Goal: Task Accomplishment & Management: Manage account settings

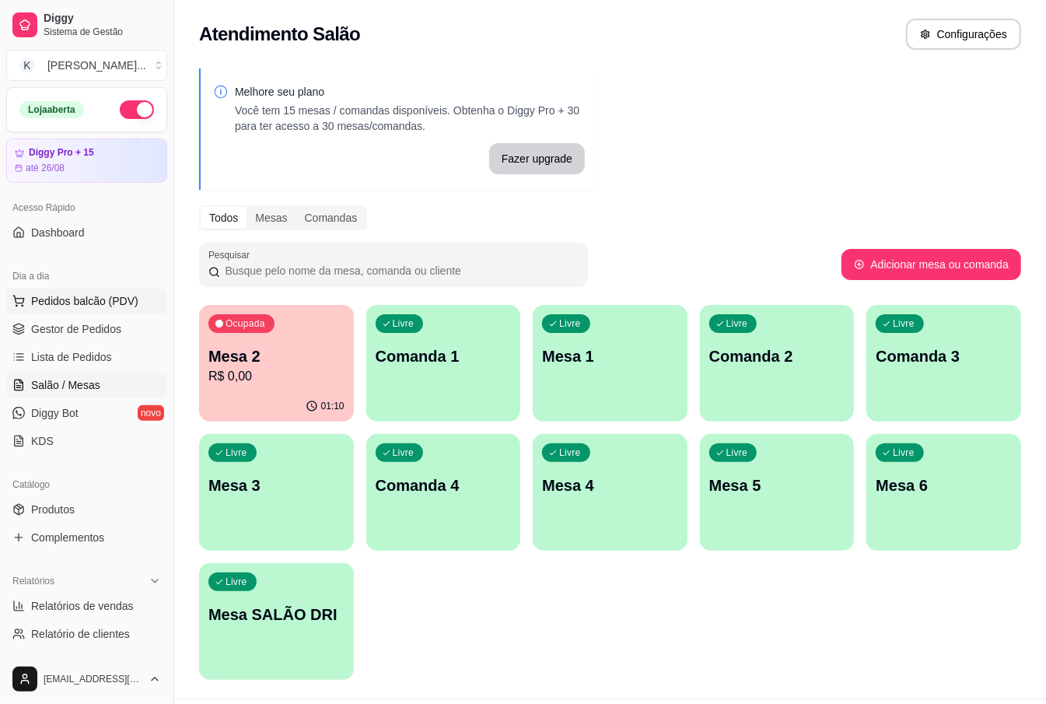
click at [44, 296] on span "Pedidos balcão (PDV)" at bounding box center [84, 301] width 107 height 16
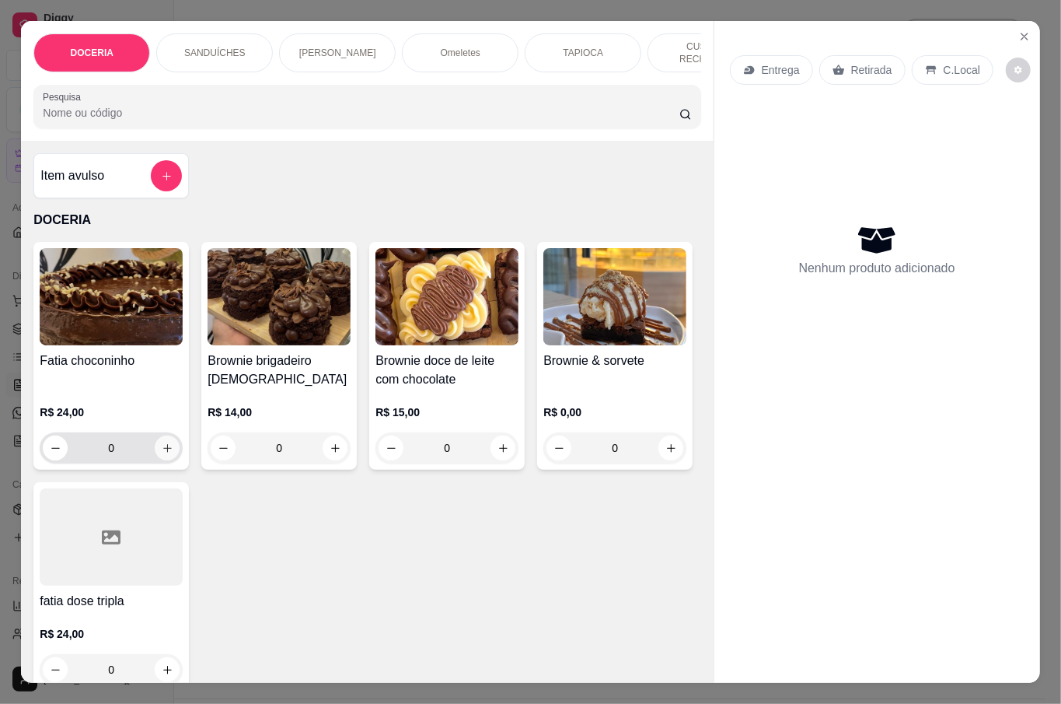
click at [162, 443] on icon "increase-product-quantity" at bounding box center [168, 448] width 12 height 12
type input "1"
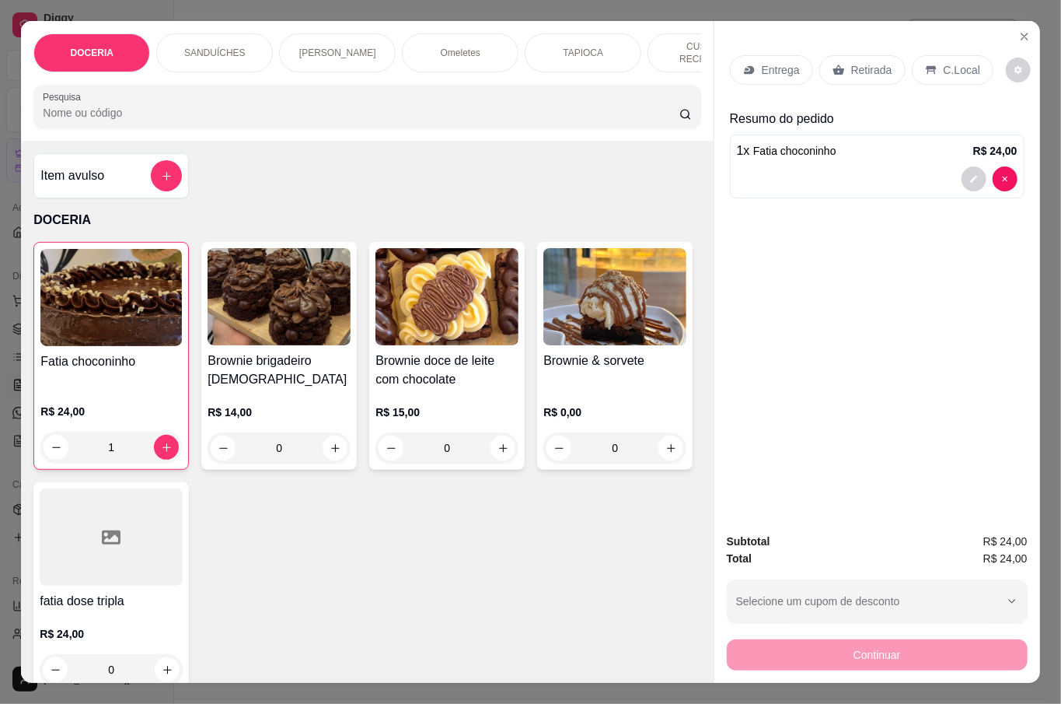
click at [861, 62] on p "Retirada" at bounding box center [871, 70] width 41 height 16
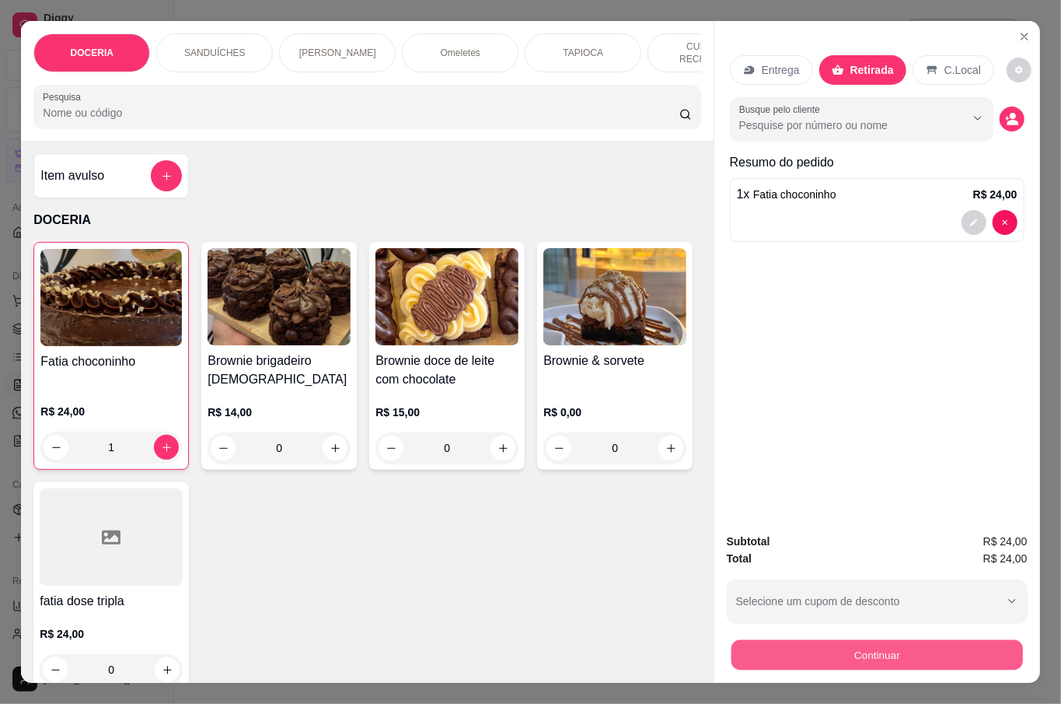
click at [900, 642] on button "Continuar" at bounding box center [877, 654] width 292 height 30
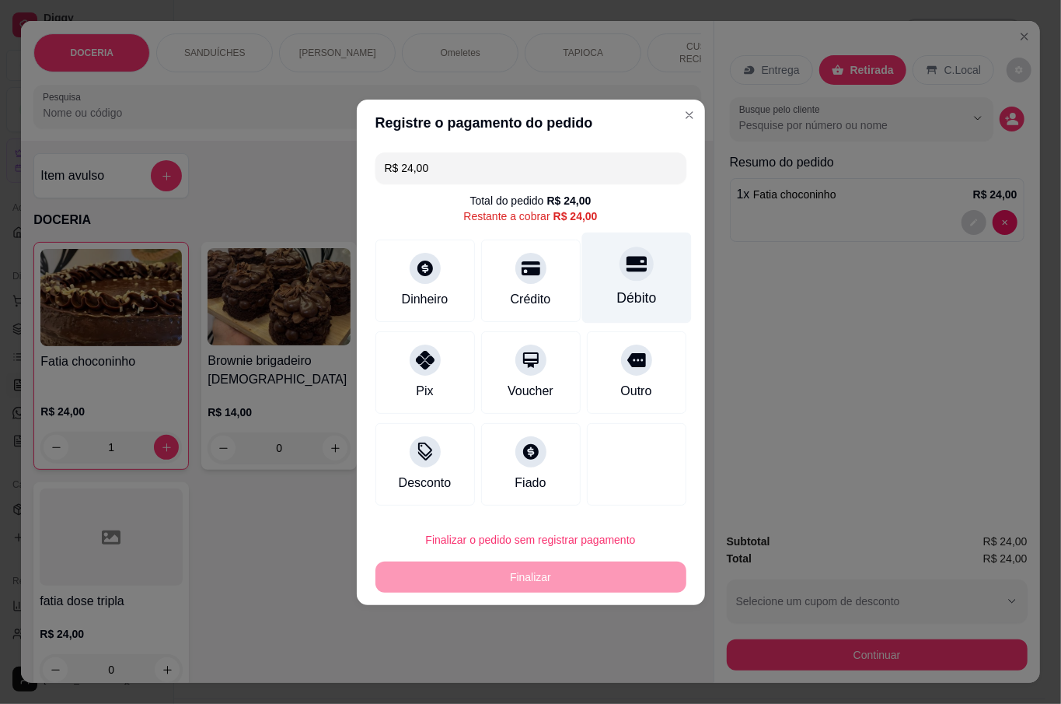
click at [638, 266] on div at bounding box center [637, 263] width 34 height 34
type input "R$ 0,00"
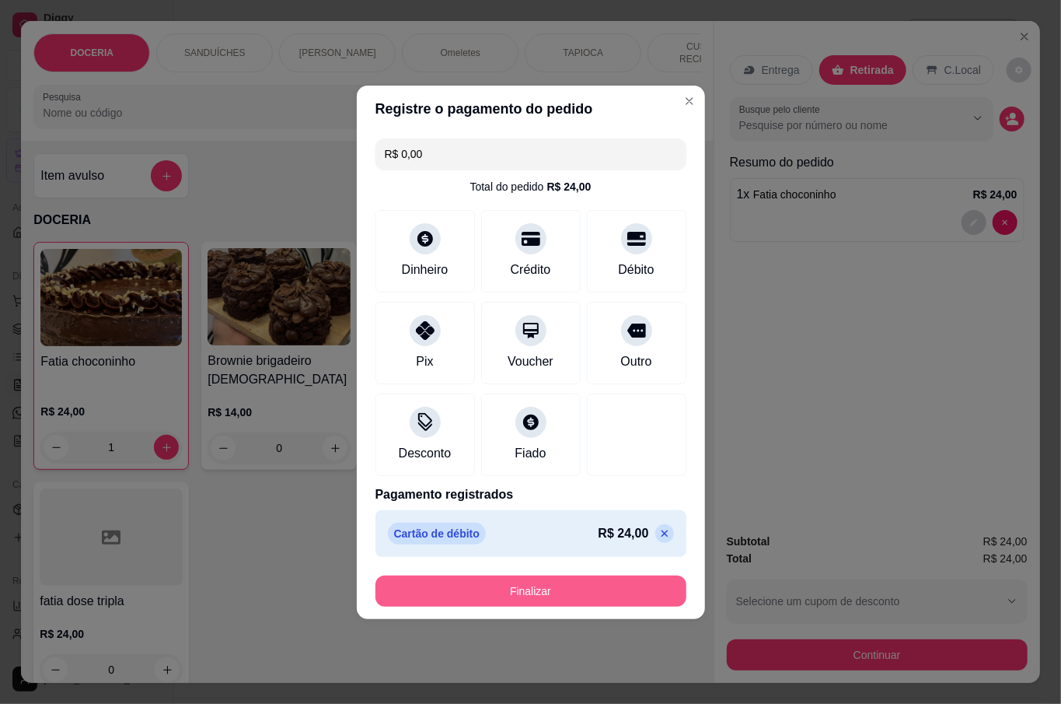
click at [557, 588] on button "Finalizar" at bounding box center [531, 590] width 311 height 31
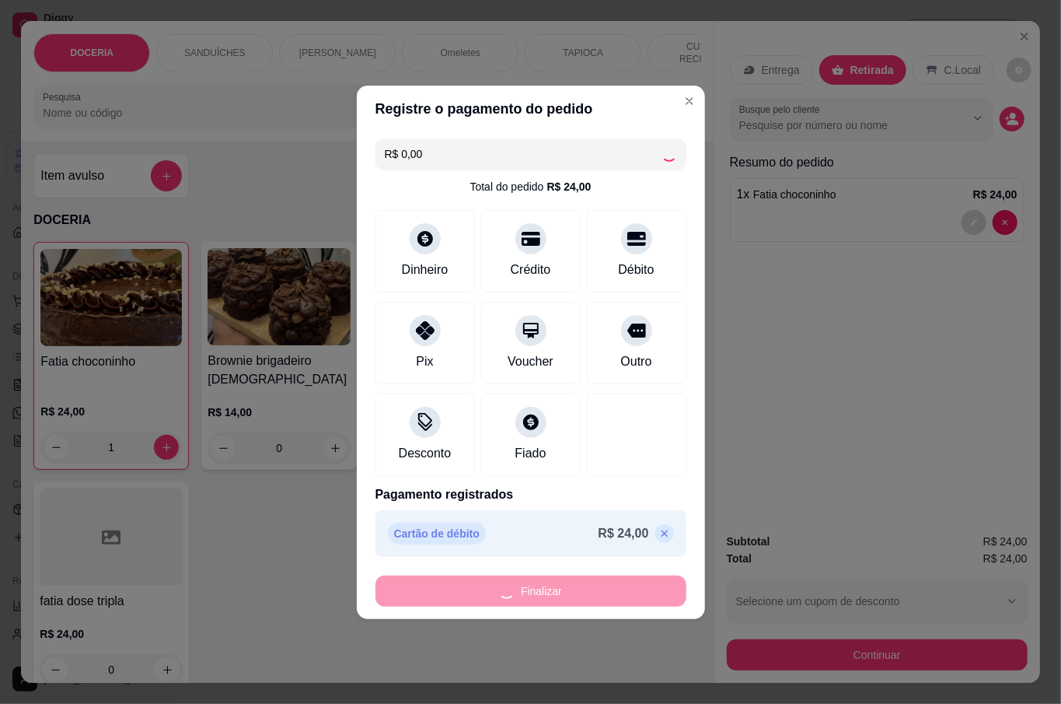
type input "0"
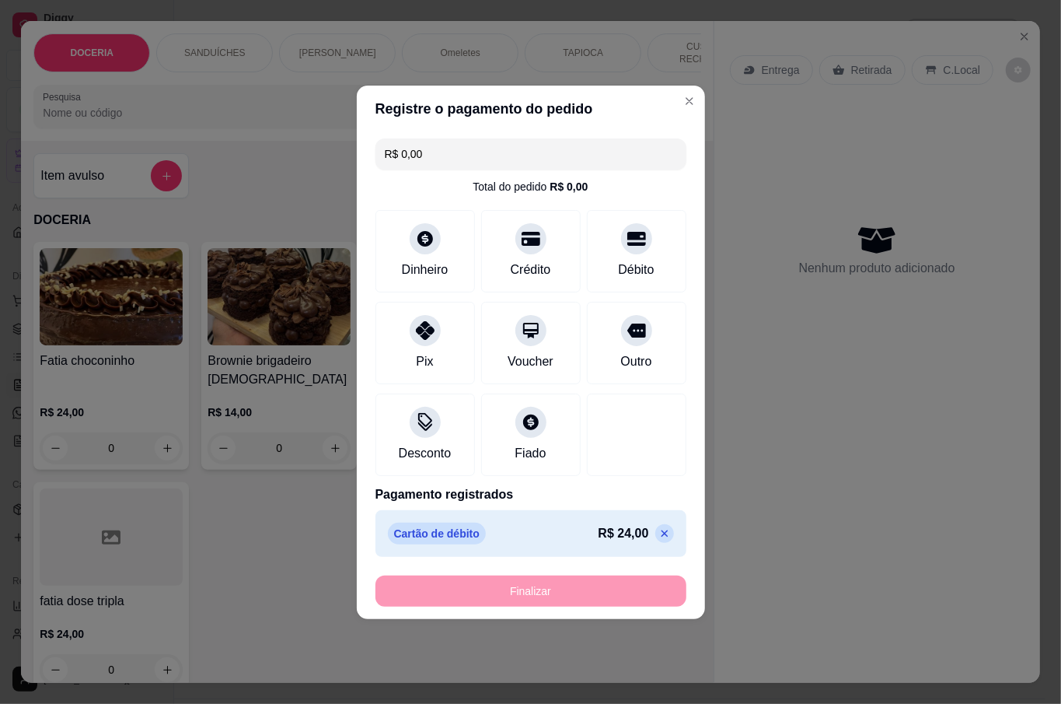
type input "-R$ 24,00"
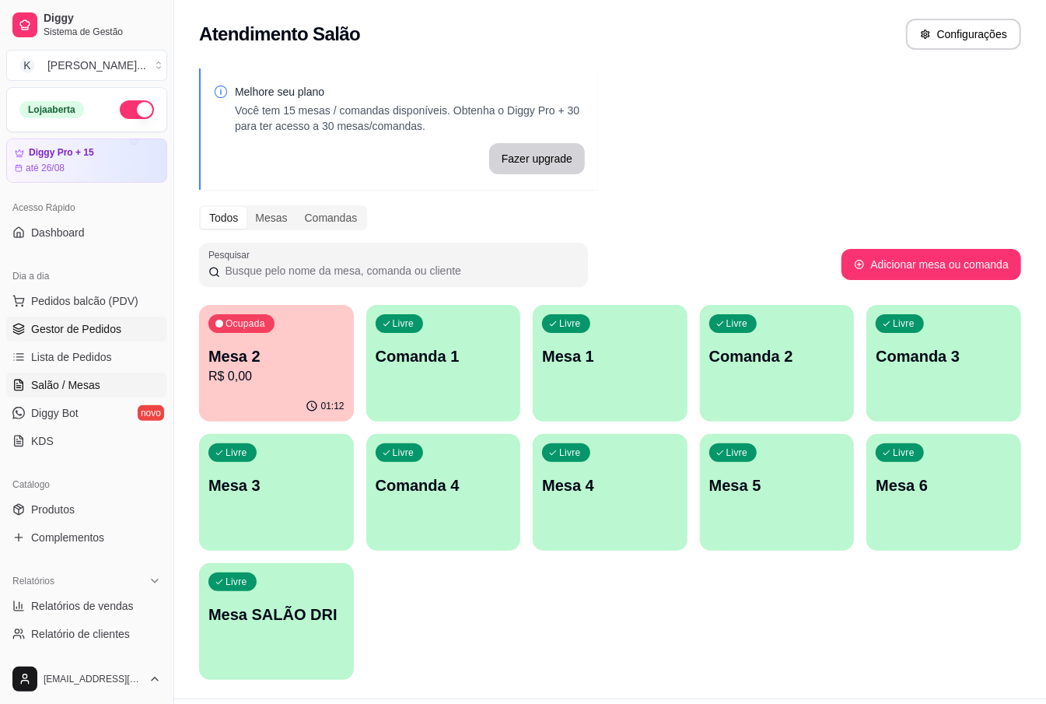
click at [81, 334] on span "Gestor de Pedidos" at bounding box center [76, 329] width 90 height 16
click at [295, 492] on p "Mesa 3" at bounding box center [276, 485] width 136 height 22
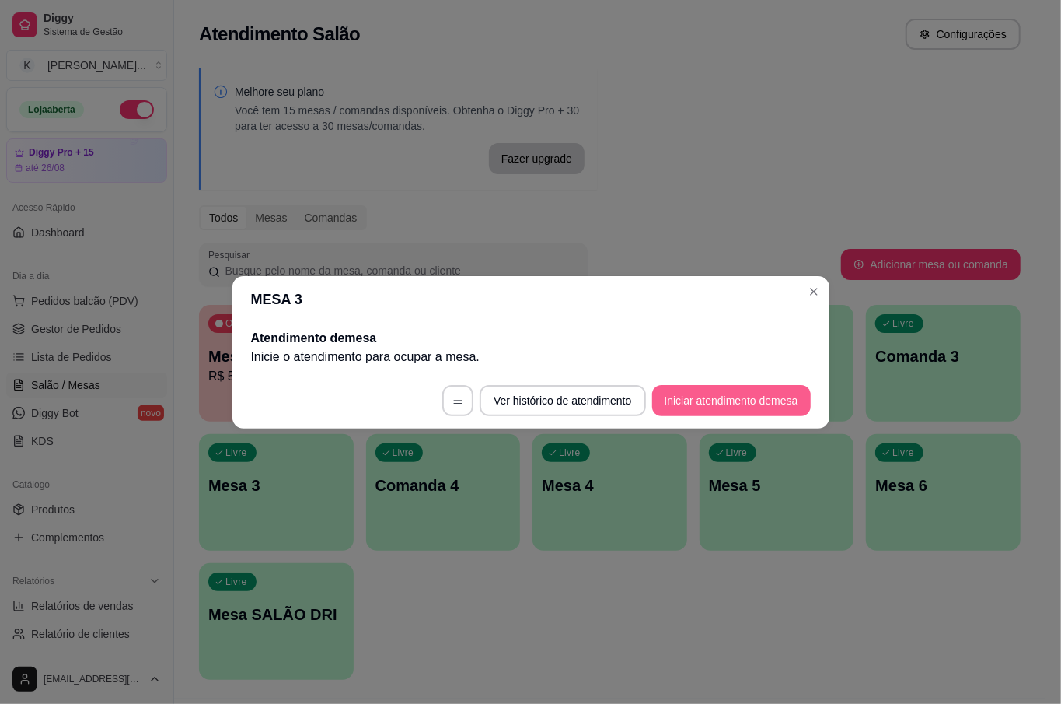
click at [735, 406] on button "Iniciar atendimento de mesa" at bounding box center [731, 400] width 159 height 31
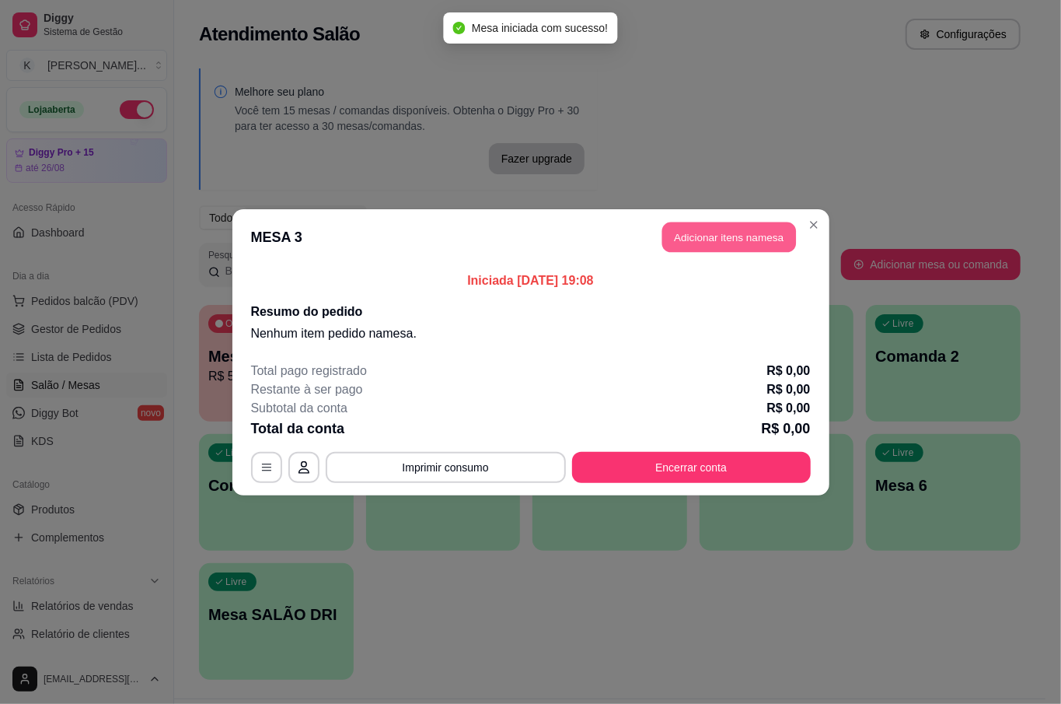
click at [744, 238] on button "Adicionar itens na mesa" at bounding box center [729, 237] width 134 height 30
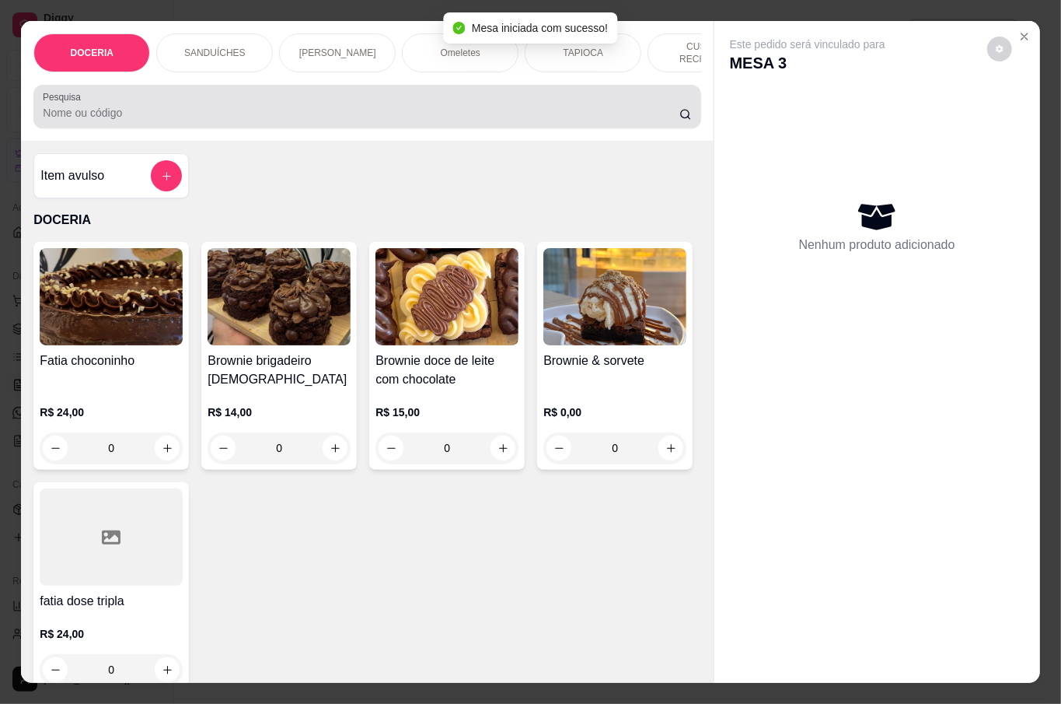
click at [129, 100] on div at bounding box center [367, 106] width 648 height 31
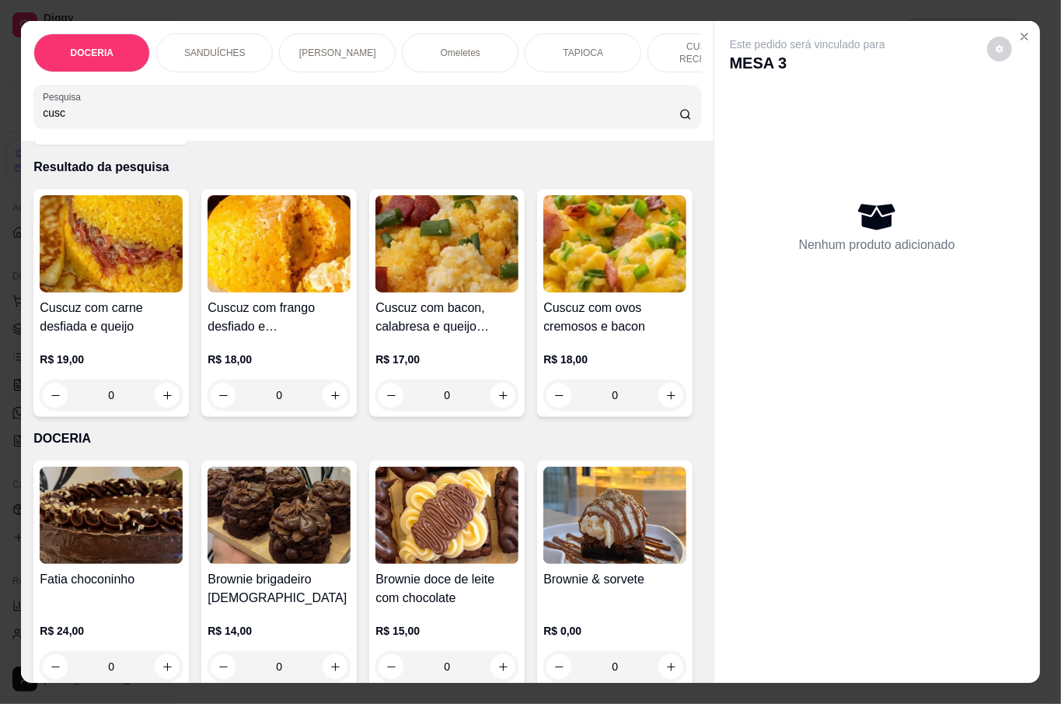
scroll to position [103, 0]
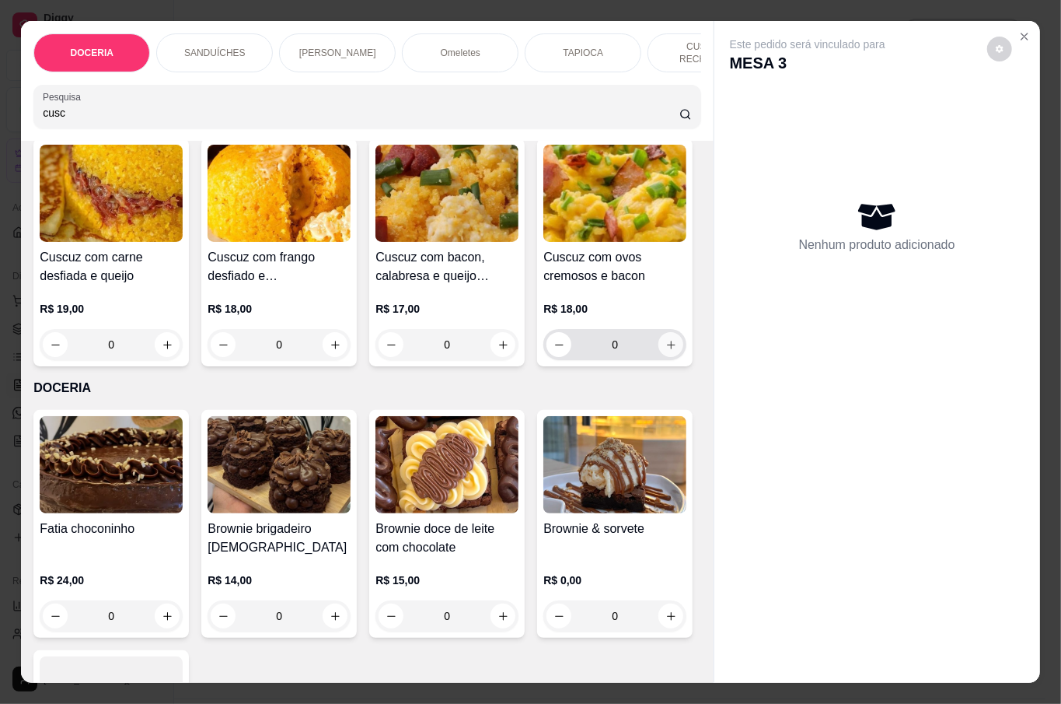
type input "cusc"
click at [666, 351] on icon "increase-product-quantity" at bounding box center [672, 345] width 12 height 12
type input "1"
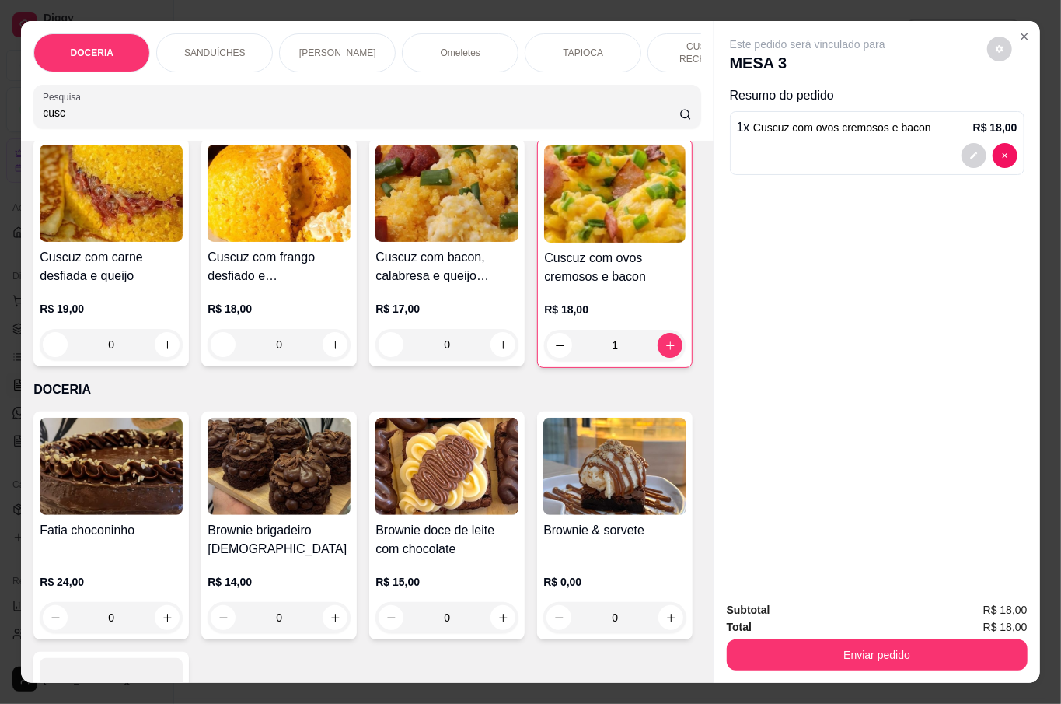
scroll to position [0, 0]
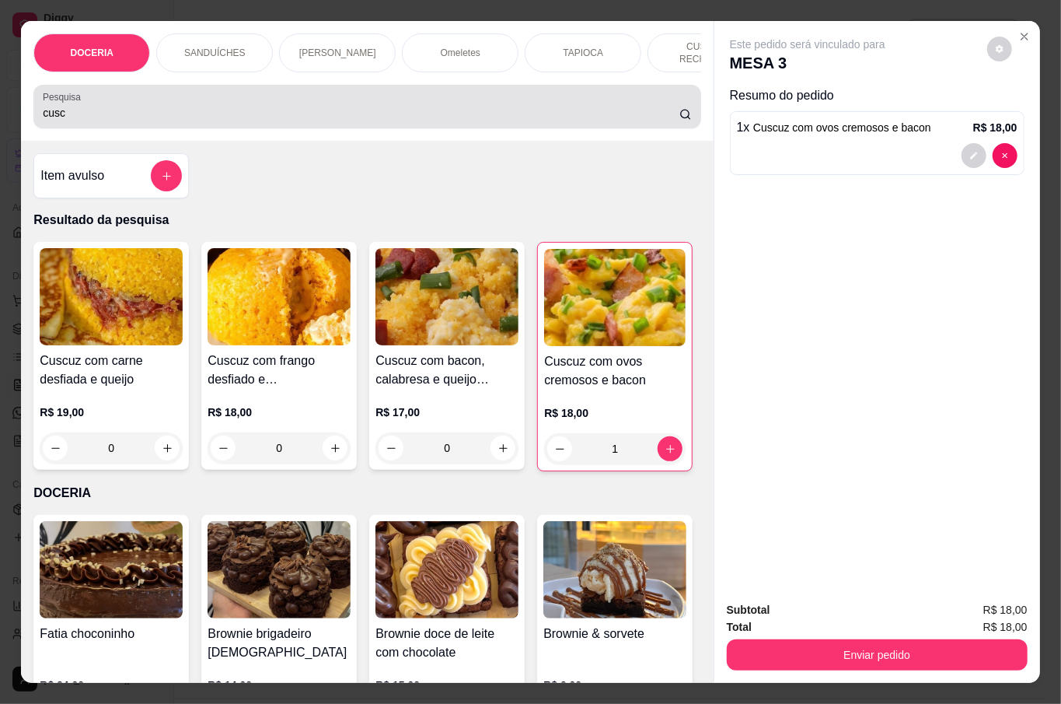
click at [150, 105] on input "cusc" at bounding box center [361, 113] width 637 height 16
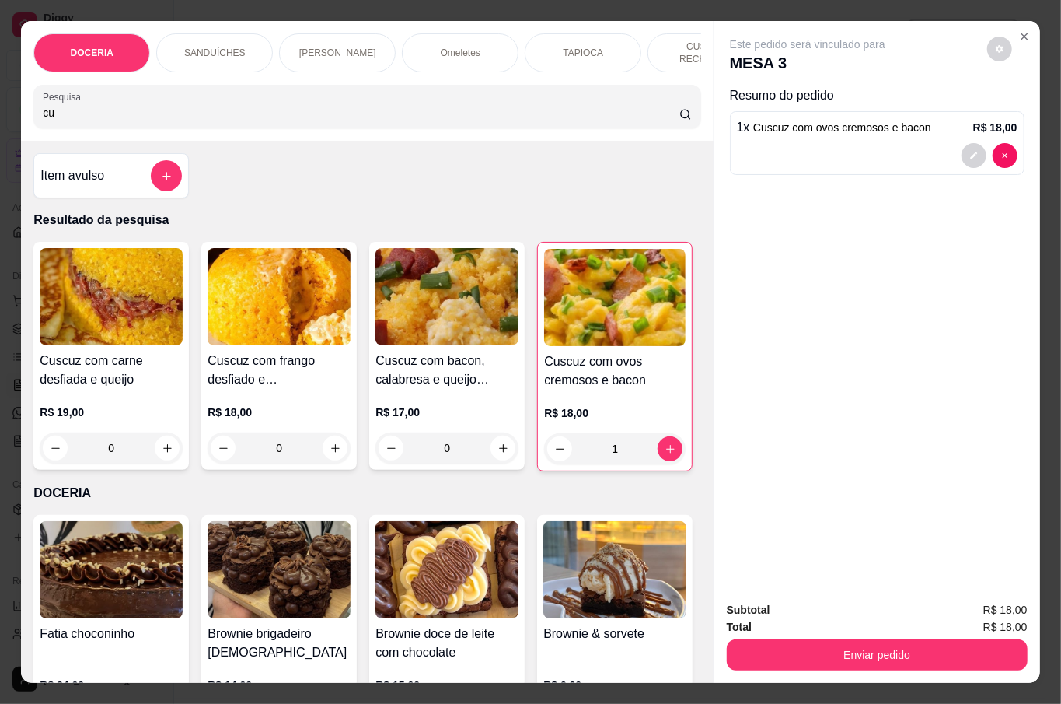
type input "c"
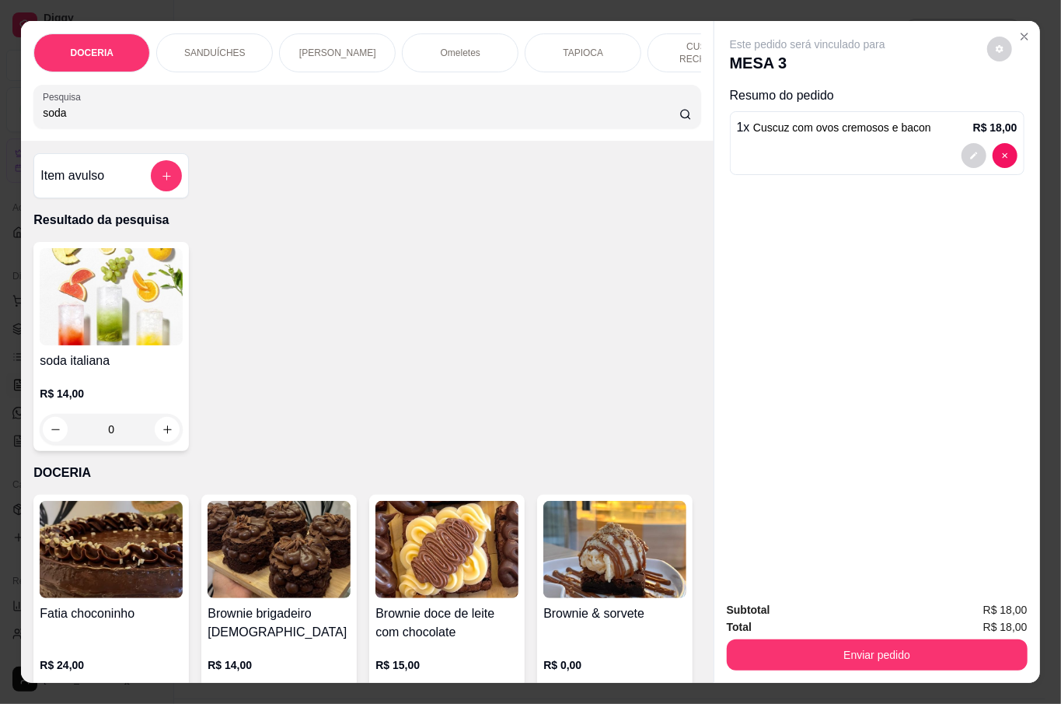
type input "soda"
click at [150, 376] on div "R$ 14,00 0" at bounding box center [111, 407] width 143 height 75
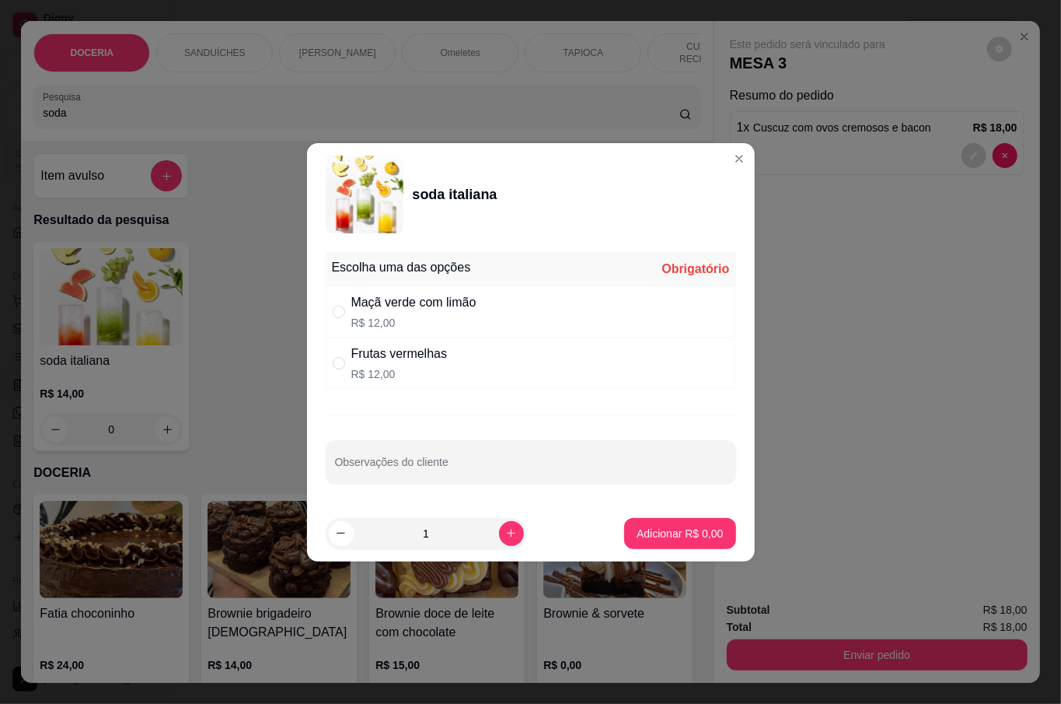
click at [411, 315] on p "R$ 12,00" at bounding box center [413, 323] width 125 height 16
radio input "true"
click at [670, 533] on p "Adicionar R$ 12,00" at bounding box center [677, 534] width 93 height 16
type input "1"
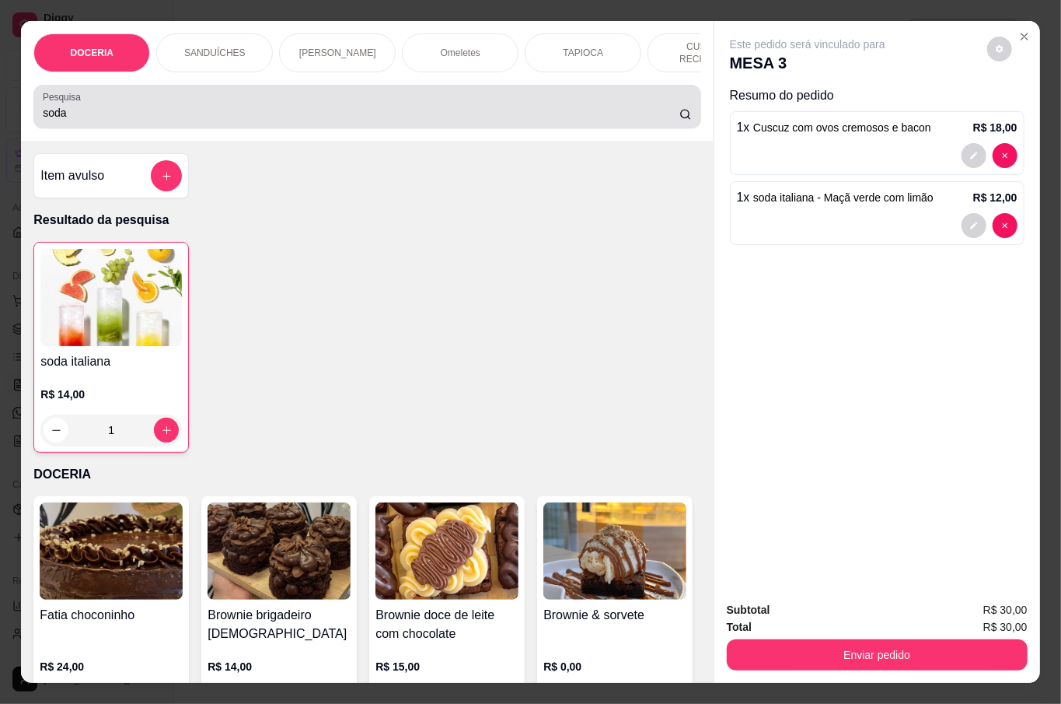
click at [90, 97] on div "soda" at bounding box center [367, 106] width 648 height 31
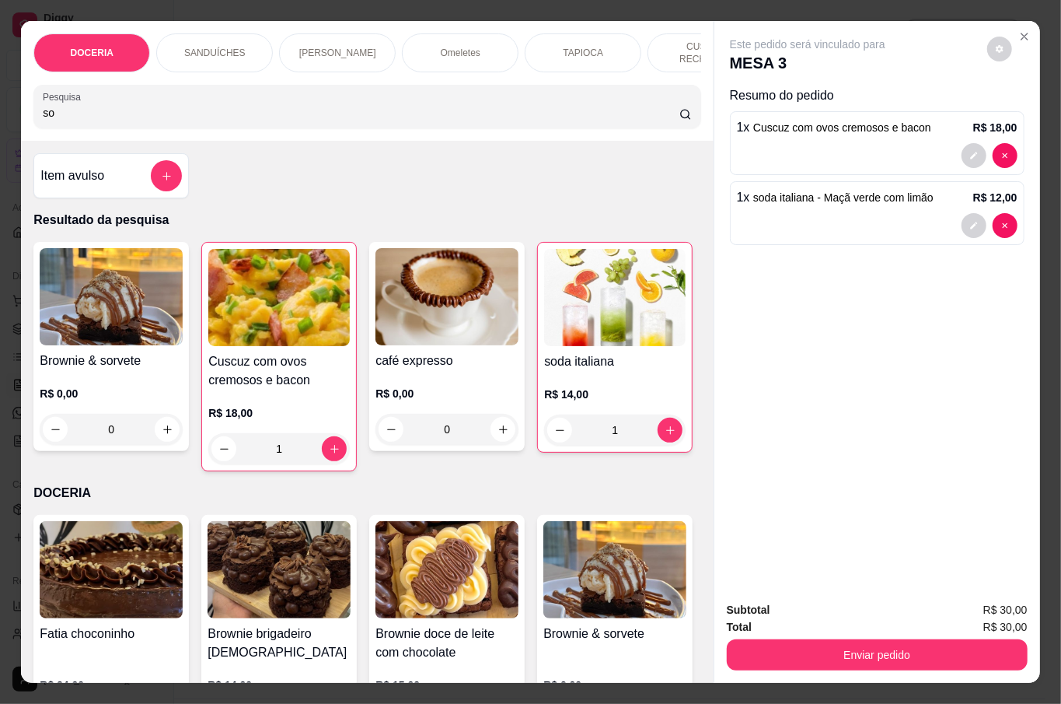
type input "s"
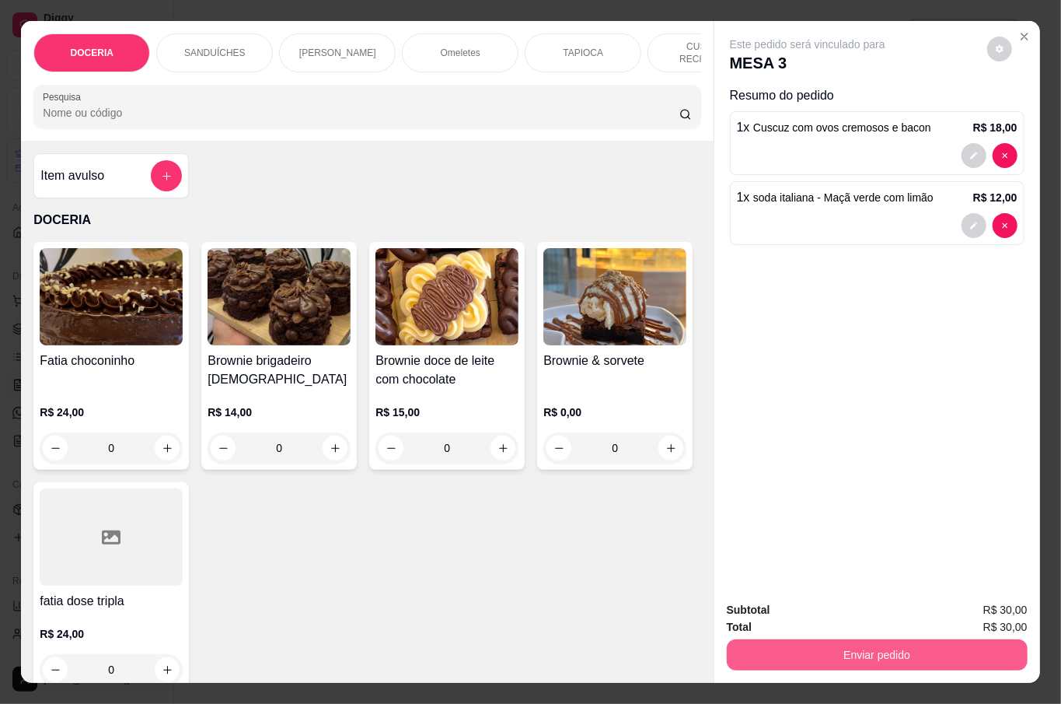
click at [886, 648] on button "Enviar pedido" at bounding box center [877, 654] width 301 height 31
click at [834, 604] on button "Não registrar e enviar pedido" at bounding box center [824, 609] width 162 height 30
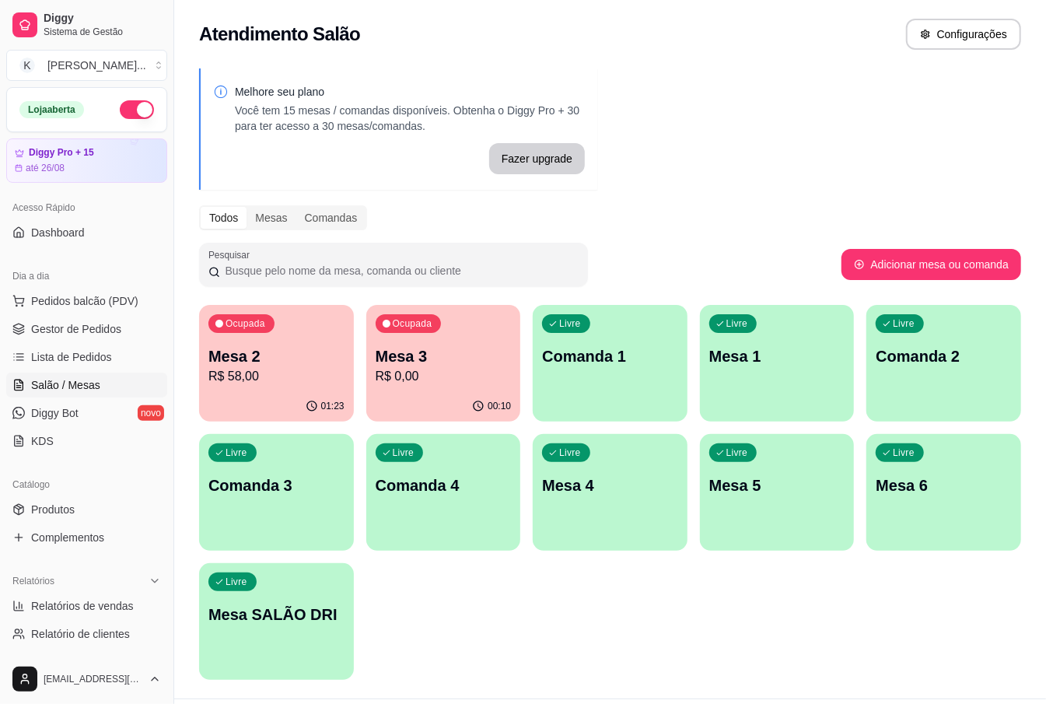
click at [859, 586] on div "Ocupada Mesa 2 R$ 58,00 01:23 Ocupada Mesa 3 R$ 0,00 00:10 Livre Comanda 1 Livr…" at bounding box center [610, 492] width 822 height 375
click at [124, 293] on span "Pedidos balcão (PDV)" at bounding box center [84, 301] width 107 height 16
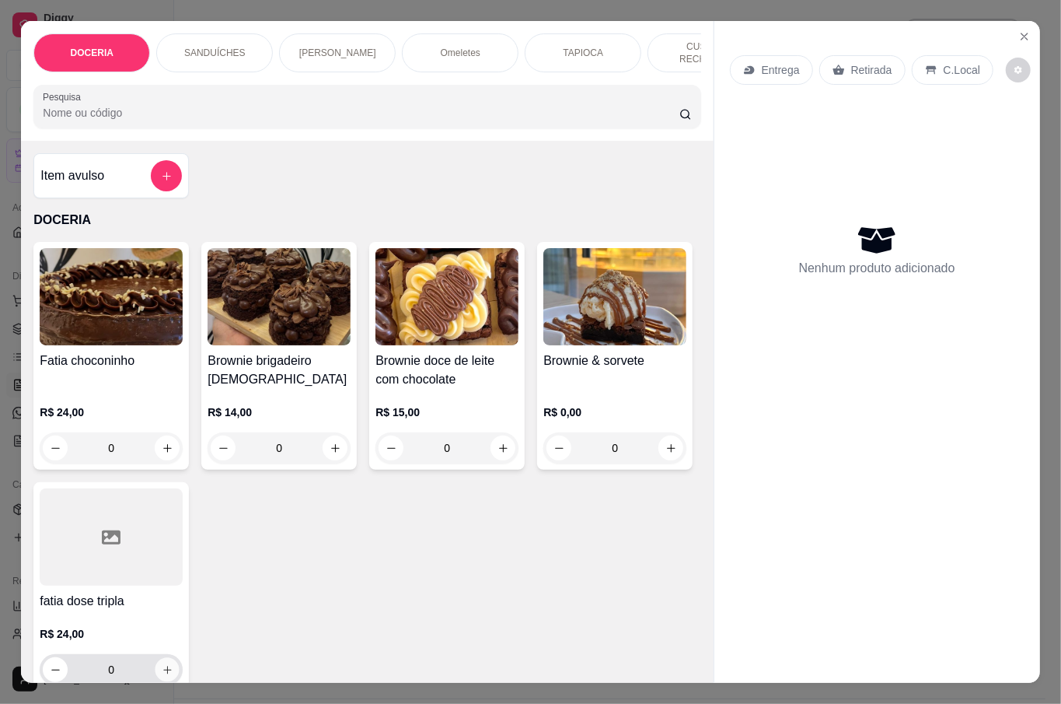
click at [180, 658] on button "increase-product-quantity" at bounding box center [168, 670] width 24 height 24
type input "1"
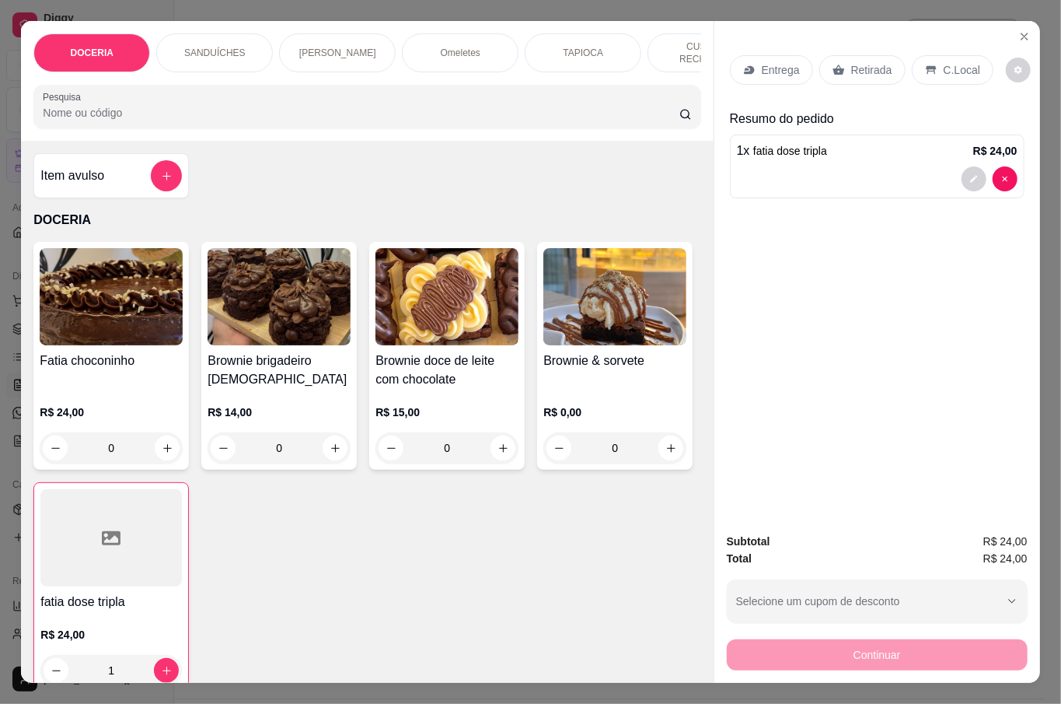
click at [888, 59] on div "Retirada" at bounding box center [862, 70] width 86 height 30
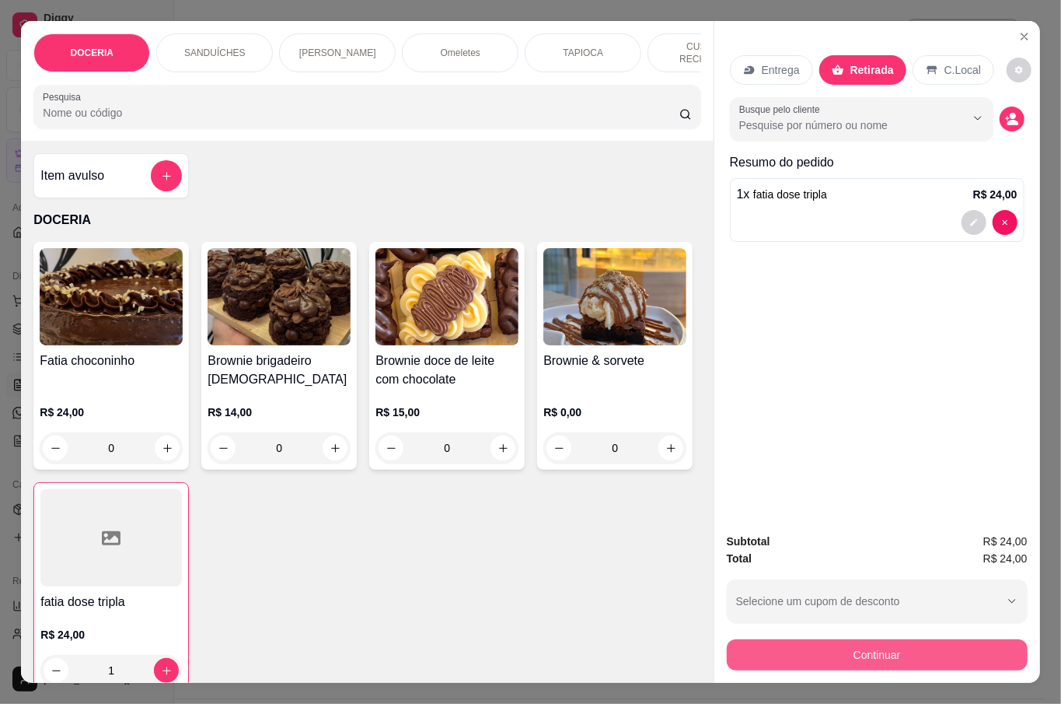
click at [774, 639] on button "Continuar" at bounding box center [877, 654] width 301 height 31
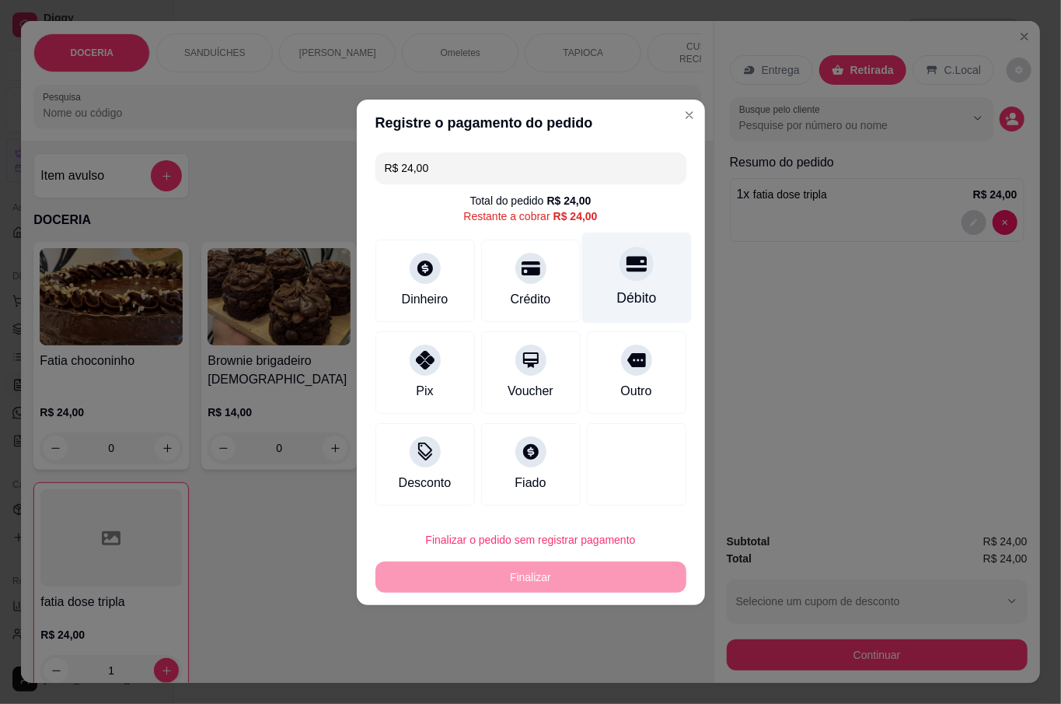
click at [642, 277] on div "Débito" at bounding box center [637, 277] width 110 height 91
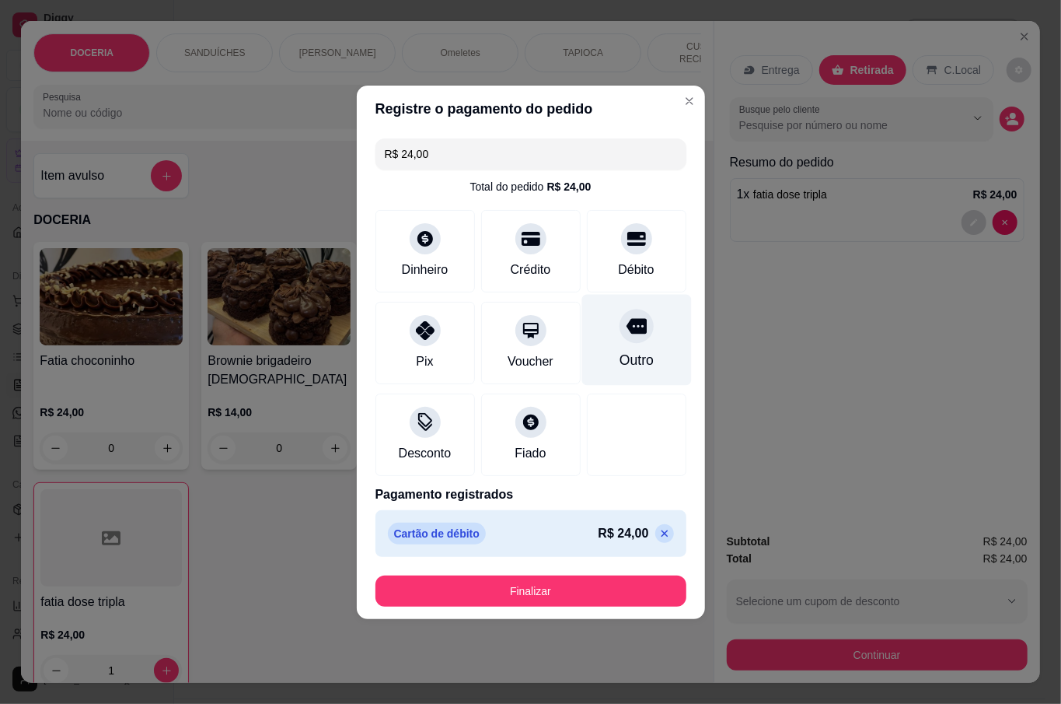
type input "R$ 0,00"
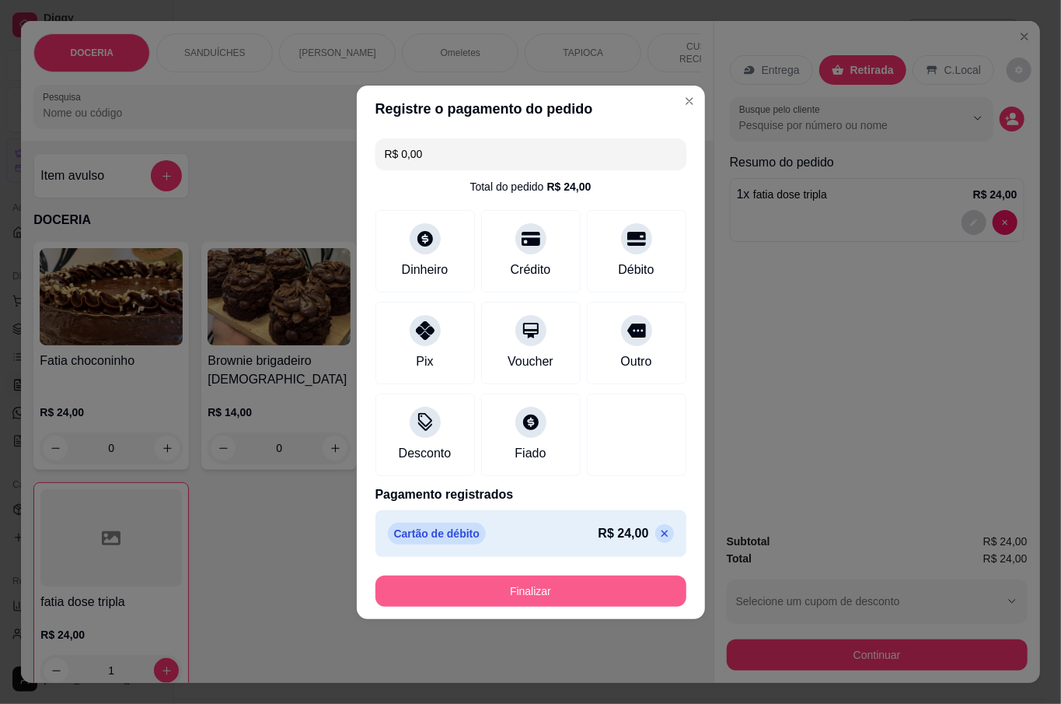
click at [540, 580] on button "Finalizar" at bounding box center [531, 590] width 311 height 31
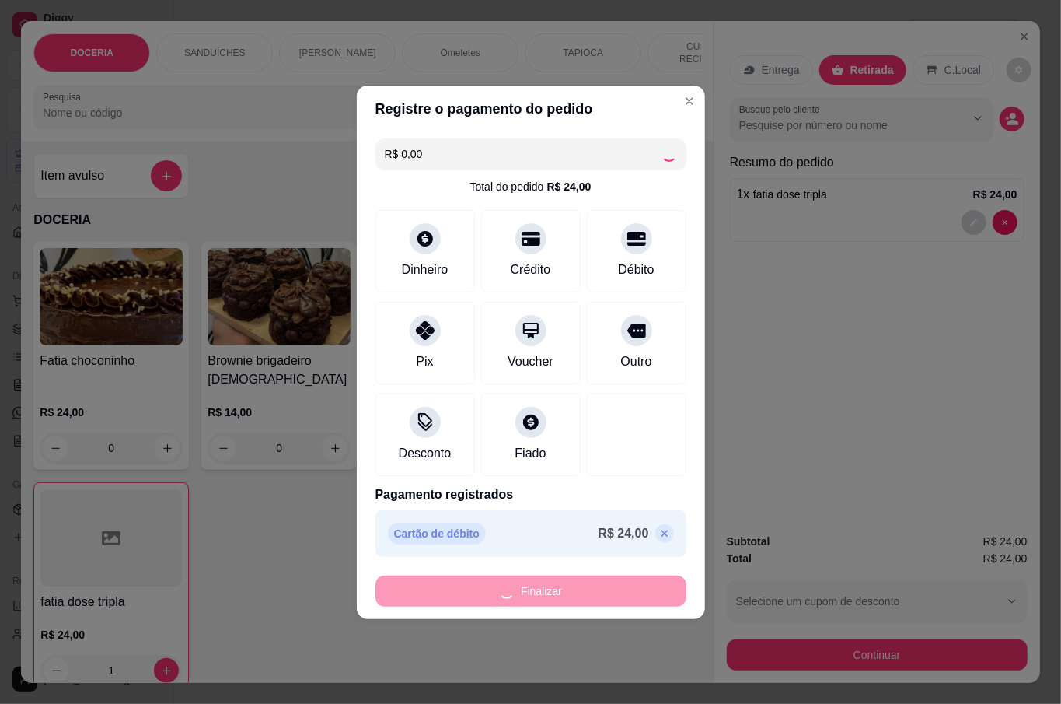
type input "0"
type input "-R$ 24,00"
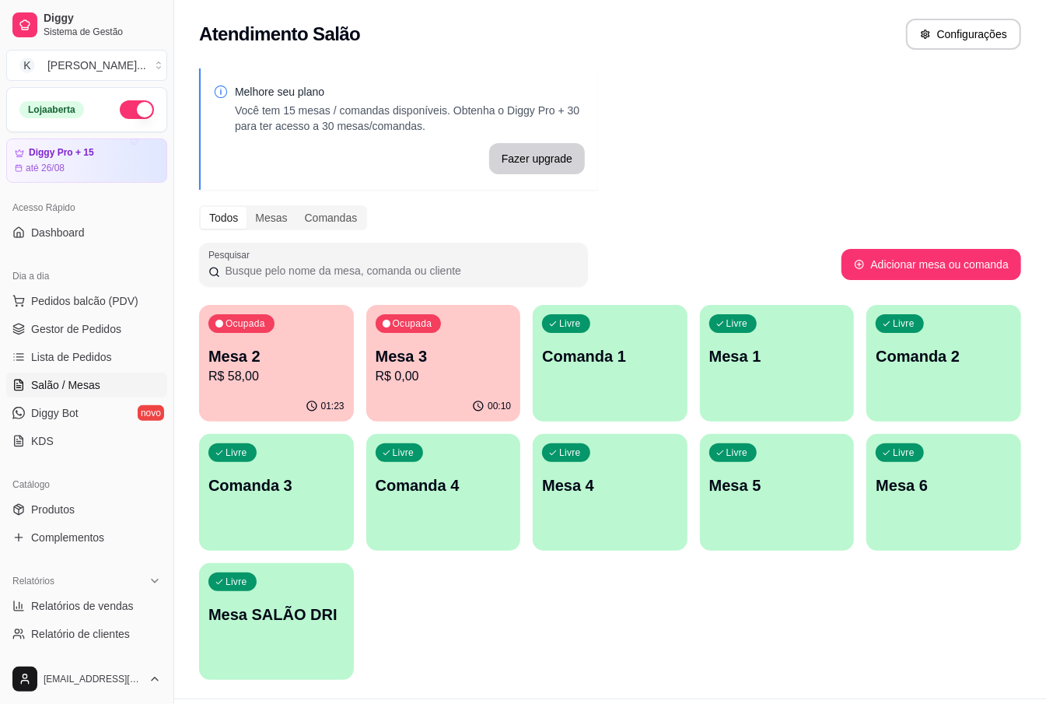
click at [707, 575] on div "Ocupada Mesa 2 R$ 58,00 01:23 Ocupada Mesa 3 R$ 0,00 00:10 Livre Comanda 1 Livr…" at bounding box center [610, 492] width 822 height 375
click at [717, 576] on div "Ocupada Mesa 2 R$ 58,00 01:23 Ocupada Mesa 3 R$ 0,00 00:10 Livre Comanda 1 Livr…" at bounding box center [610, 492] width 822 height 375
click at [291, 347] on p "Mesa 2" at bounding box center [276, 356] width 136 height 22
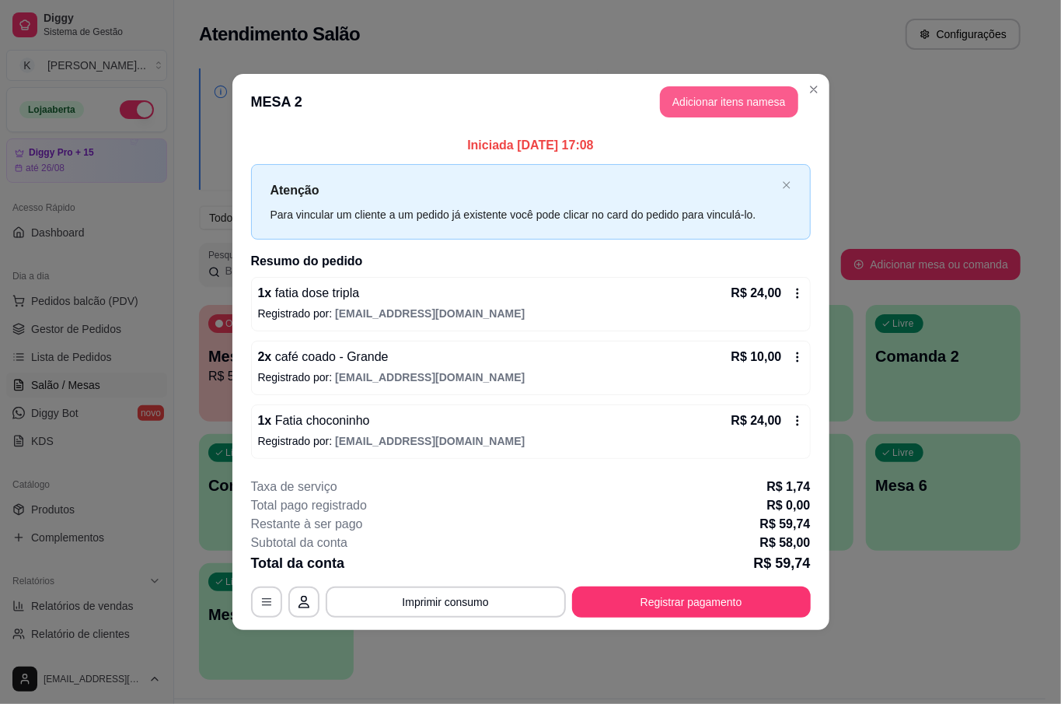
click at [732, 94] on button "Adicionar itens na mesa" at bounding box center [729, 101] width 138 height 31
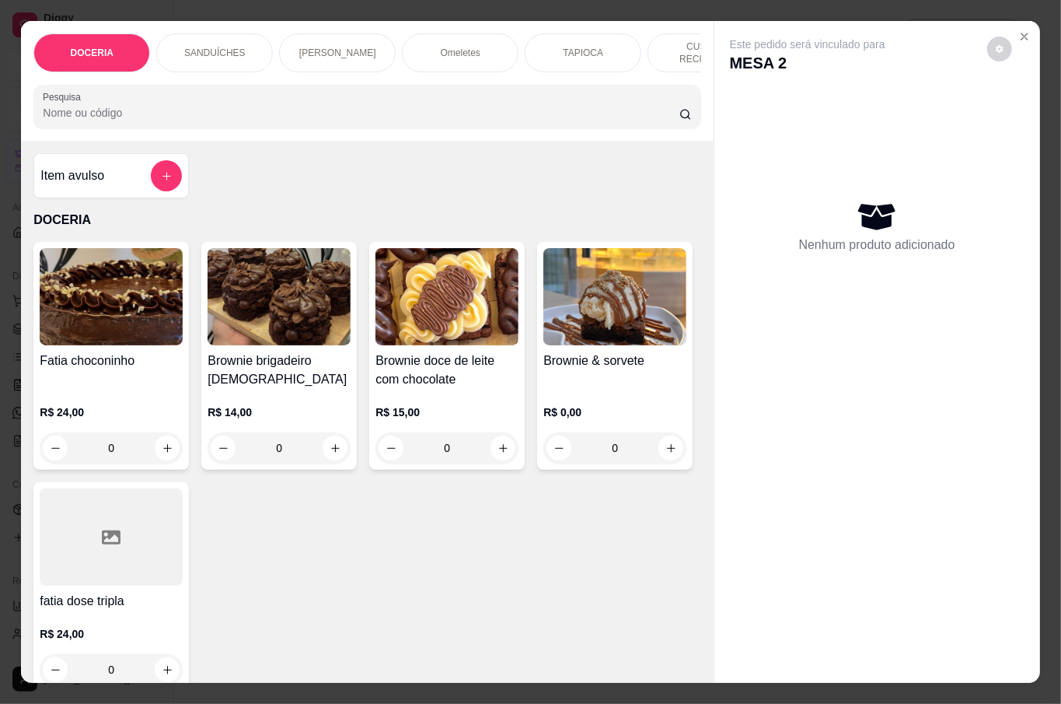
click at [340, 100] on div at bounding box center [367, 106] width 648 height 31
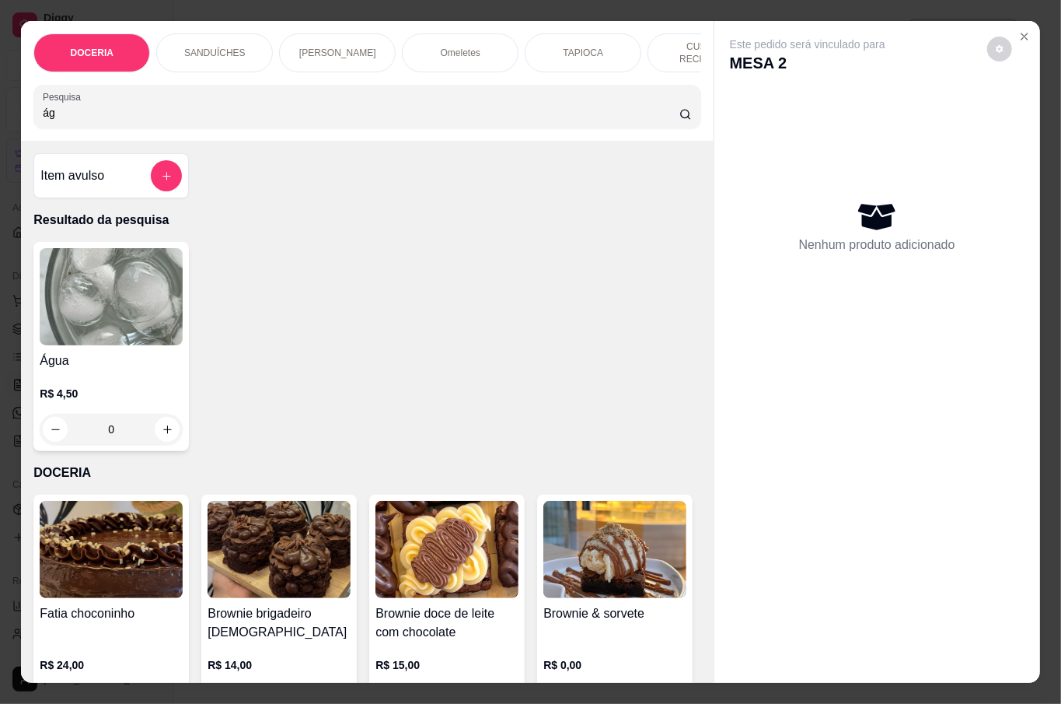
type input "ág"
click at [135, 306] on img at bounding box center [111, 296] width 143 height 97
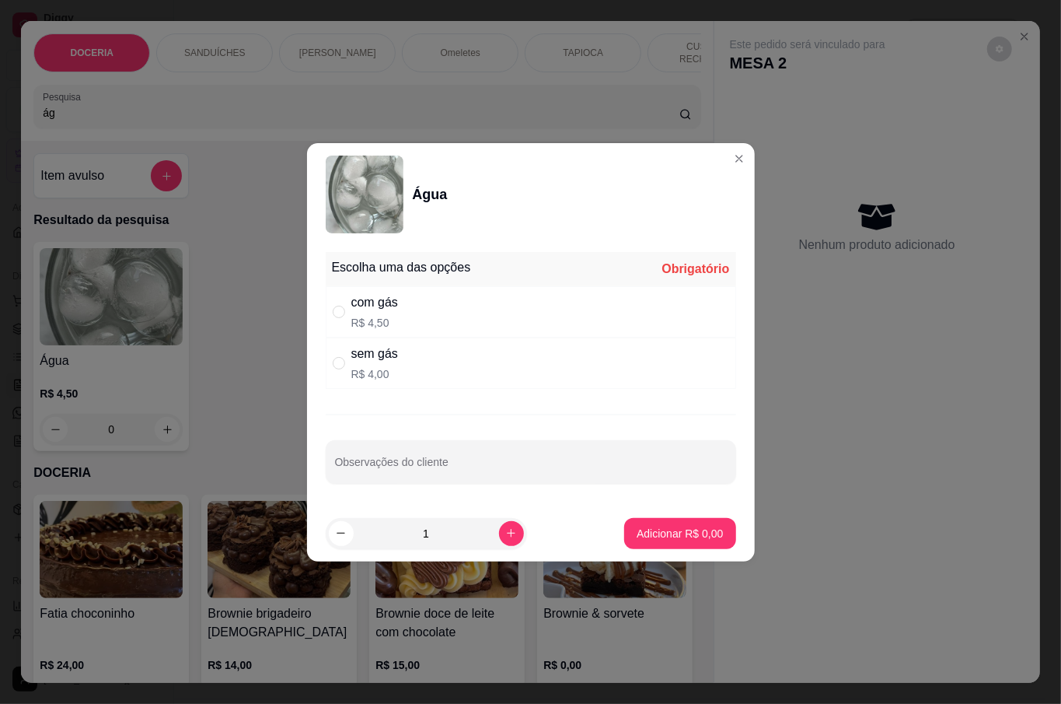
click at [386, 371] on p "R$ 4,00" at bounding box center [374, 374] width 47 height 16
radio input "true"
click at [412, 308] on div "com gás R$ 4,50" at bounding box center [531, 311] width 411 height 51
radio input "true"
radio input "false"
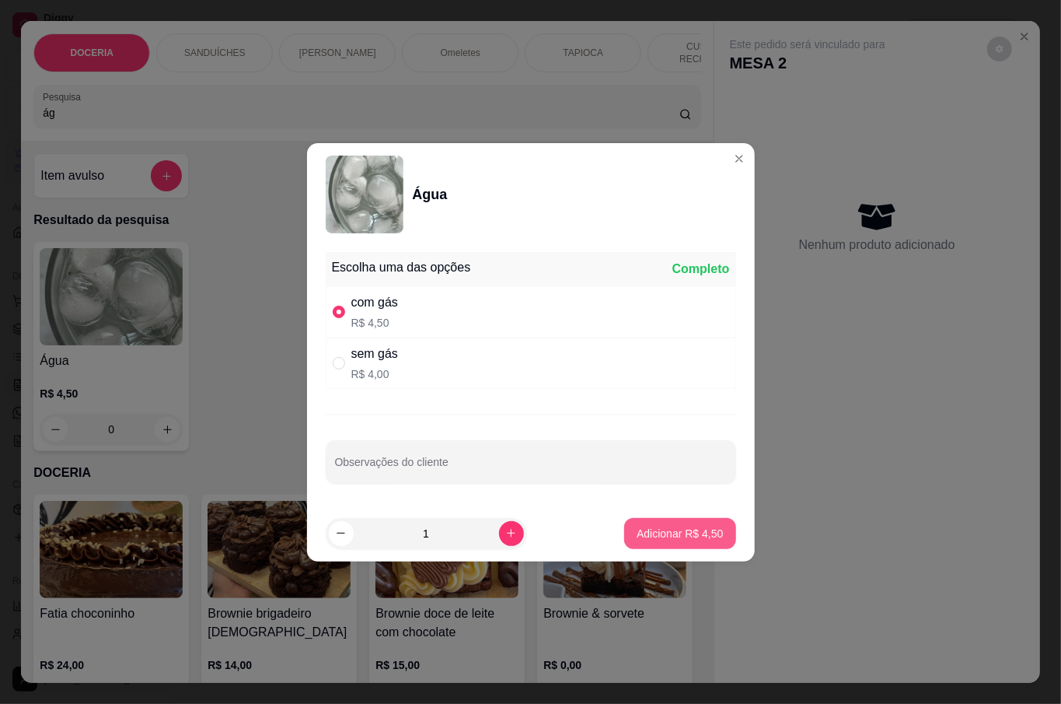
click at [648, 542] on button "Adicionar R$ 4,50" at bounding box center [679, 533] width 111 height 31
type input "1"
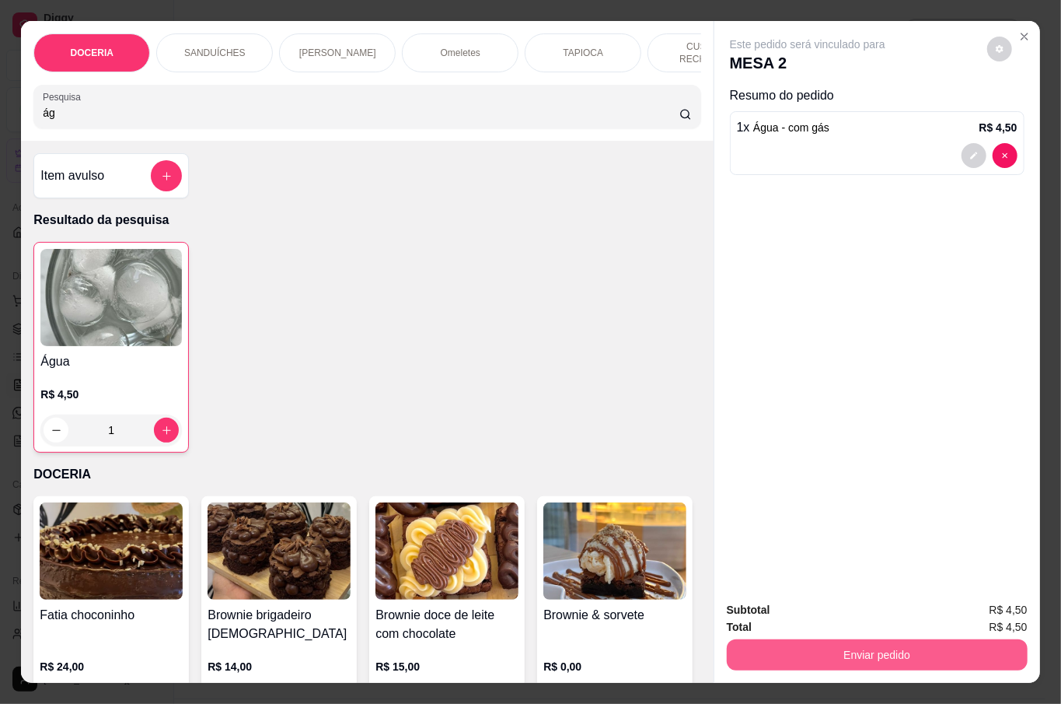
click at [858, 645] on button "Enviar pedido" at bounding box center [877, 654] width 301 height 31
click at [805, 604] on button "Não registrar e enviar pedido" at bounding box center [824, 609] width 162 height 30
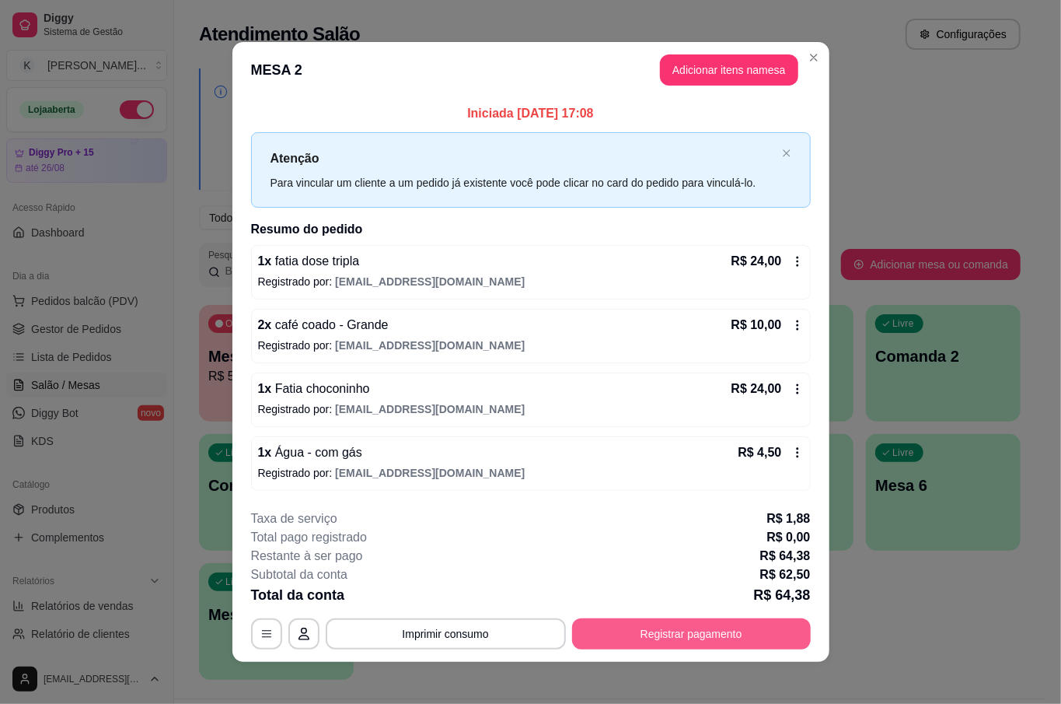
click at [743, 629] on button "Registrar pagamento" at bounding box center [691, 633] width 239 height 31
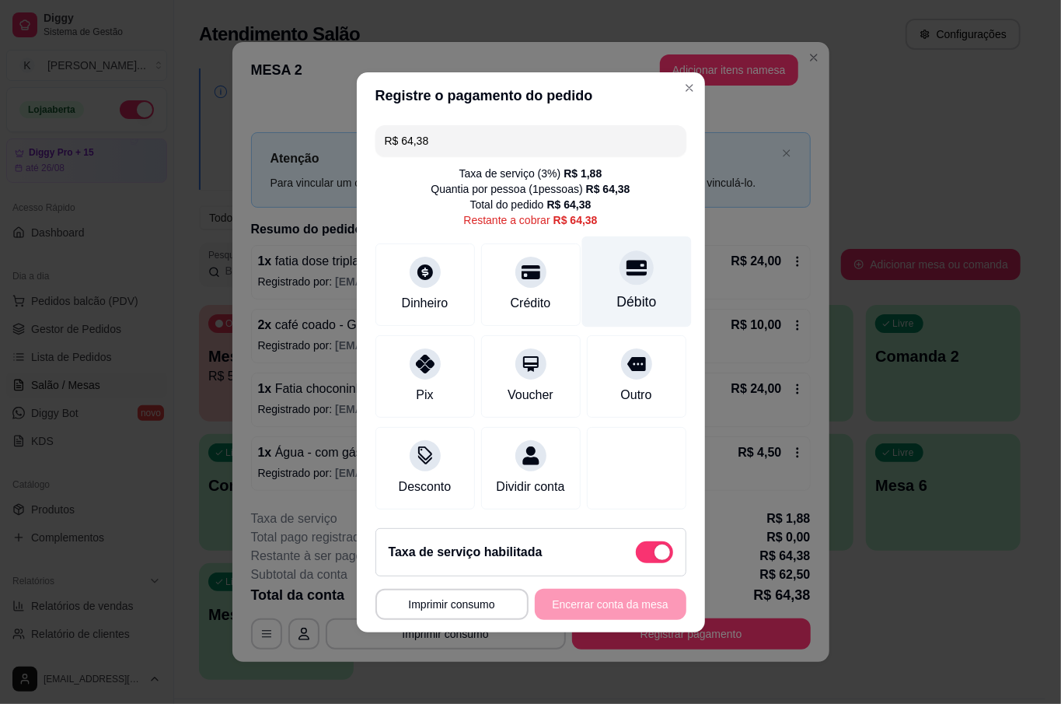
click at [628, 250] on div at bounding box center [637, 267] width 34 height 34
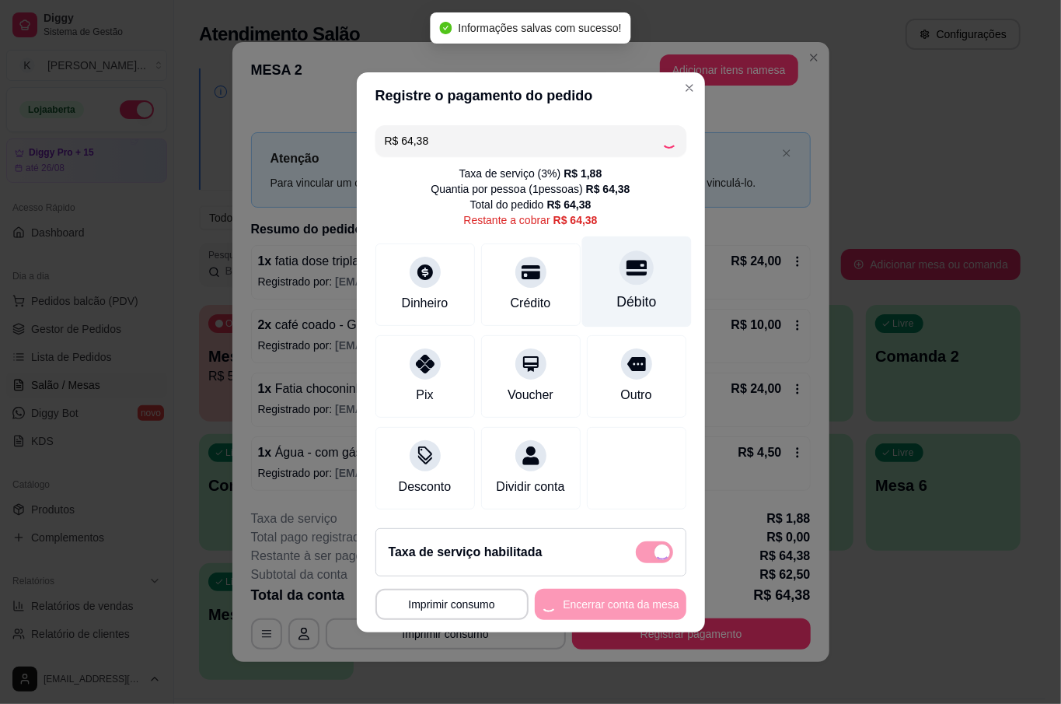
type input "R$ 0,00"
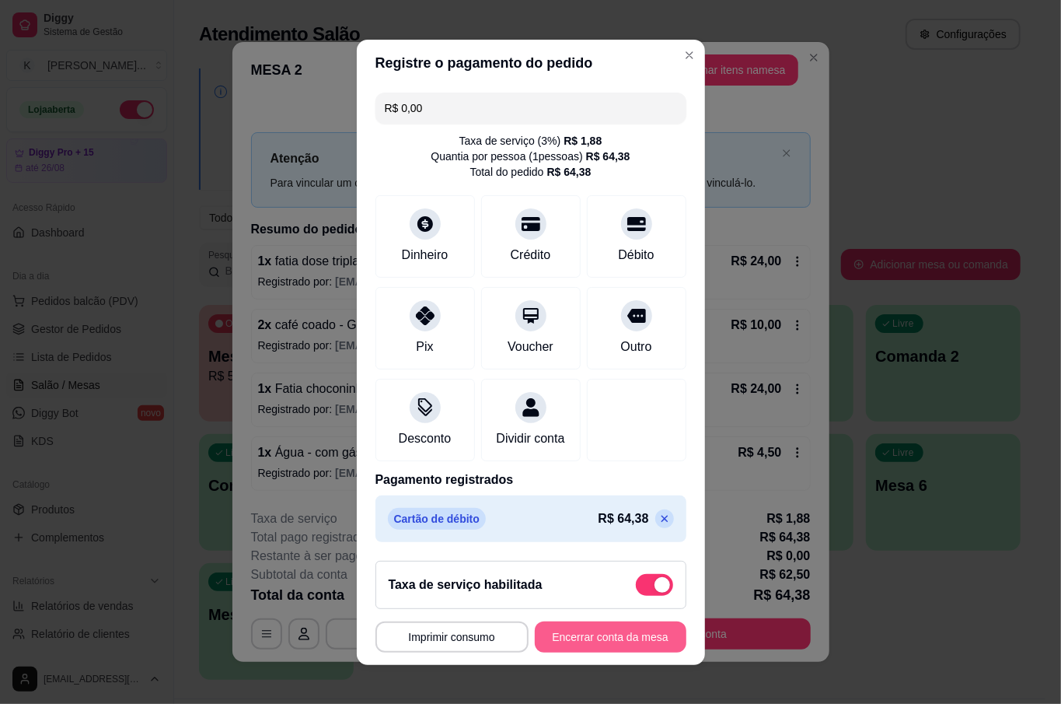
click at [548, 633] on button "Encerrar conta da mesa" at bounding box center [611, 636] width 152 height 31
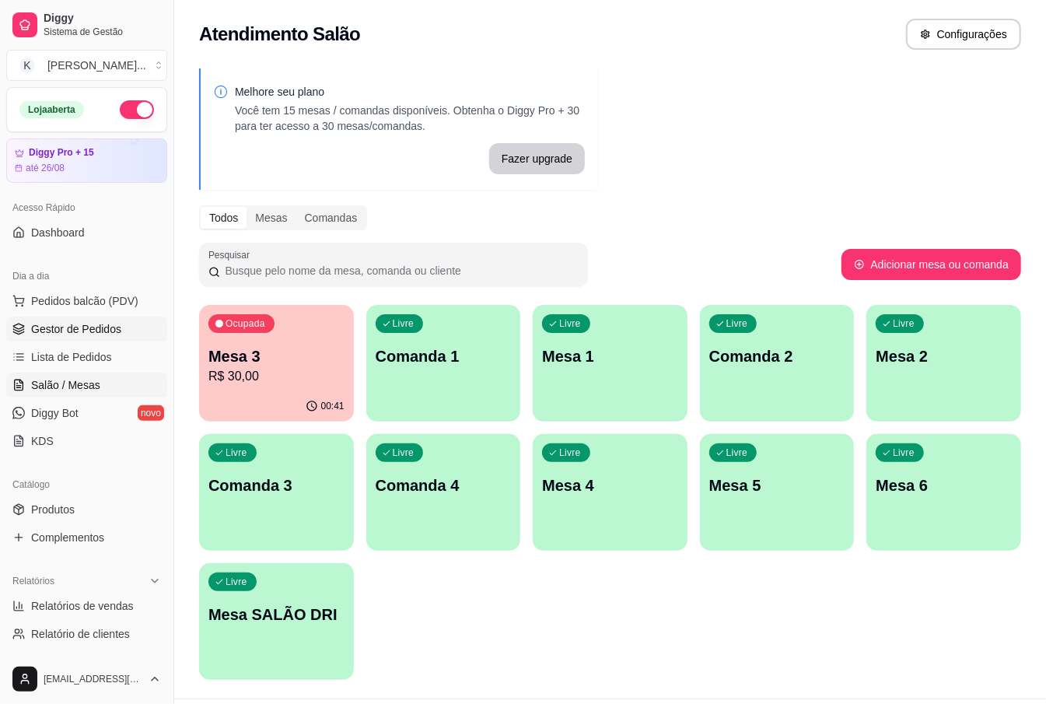
click at [78, 317] on link "Gestor de Pedidos" at bounding box center [86, 328] width 161 height 25
click at [554, 626] on div "Ocupada Mesa 3 R$ 30,00 00:41 Livre Comanda 1 Livre Mesa 1 Livre Comanda 2 Livr…" at bounding box center [610, 492] width 822 height 375
click at [264, 353] on p "Mesa 3" at bounding box center [276, 356] width 131 height 21
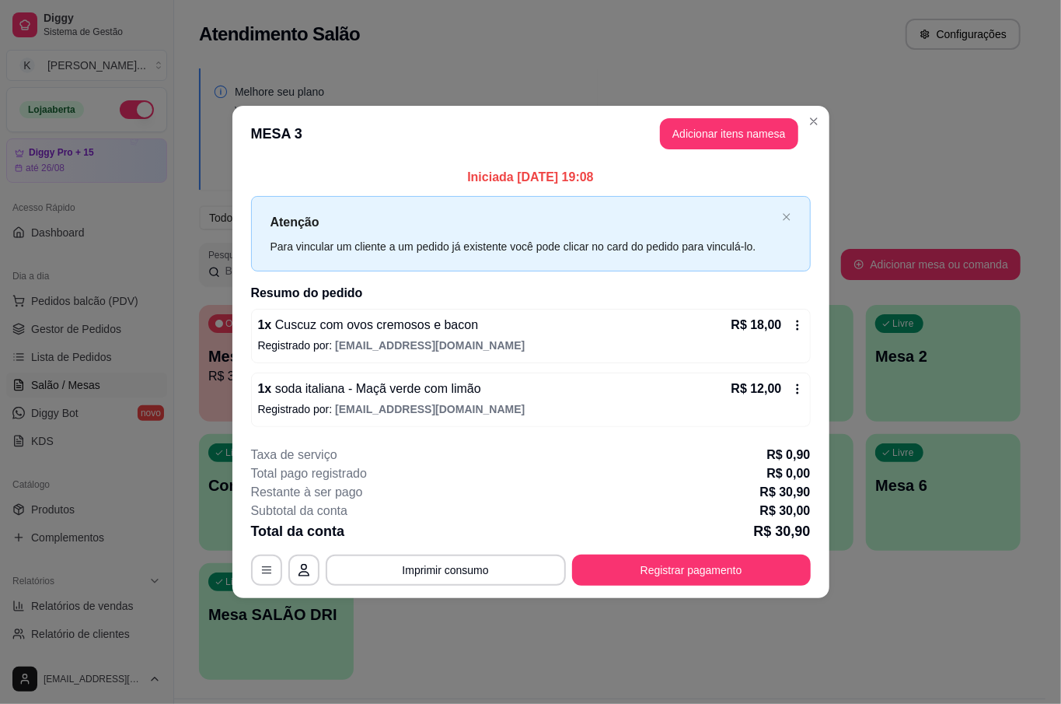
click at [794, 535] on p "R$ 30,90" at bounding box center [781, 531] width 57 height 22
click at [714, 568] on button "Registrar pagamento" at bounding box center [691, 569] width 239 height 31
click at [759, 564] on button "Registrar pagamento" at bounding box center [691, 569] width 239 height 31
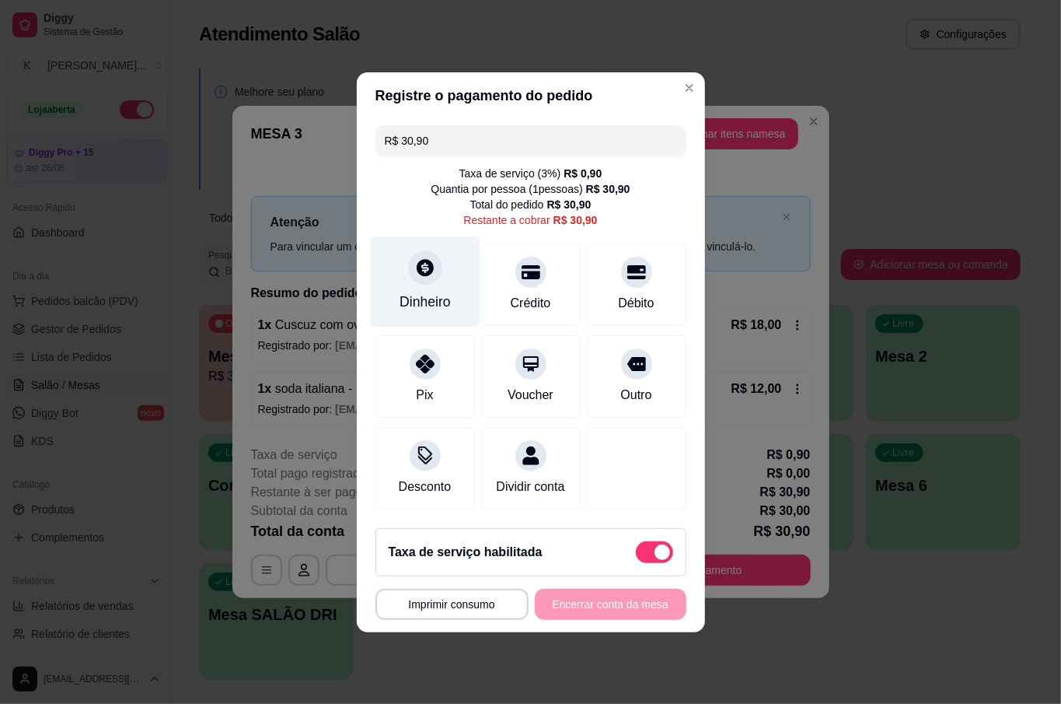
click at [434, 300] on div "Dinheiro" at bounding box center [425, 302] width 51 height 20
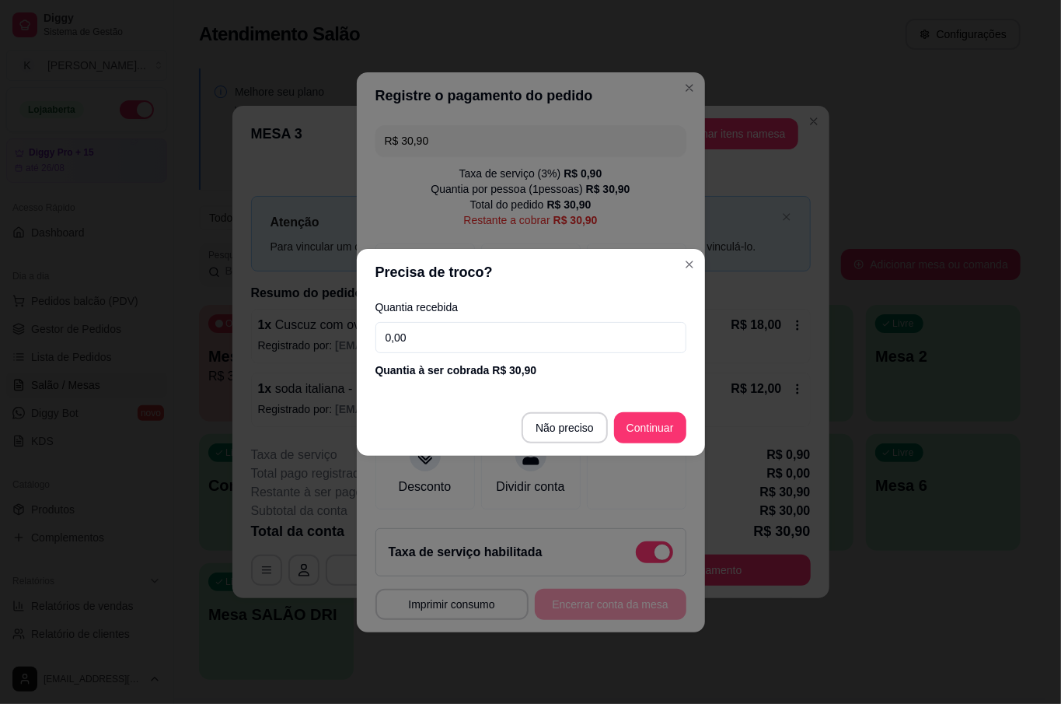
click at [504, 330] on input "0,00" at bounding box center [531, 337] width 311 height 31
type input "51,00"
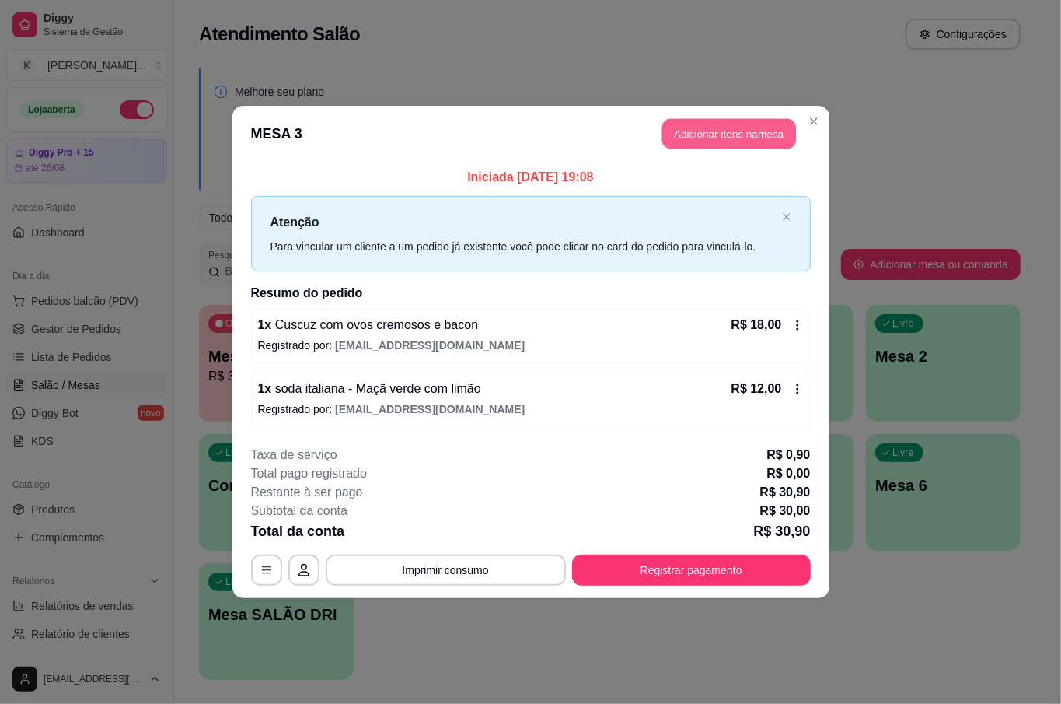
click at [729, 123] on button "Adicionar itens na mesa" at bounding box center [729, 134] width 134 height 30
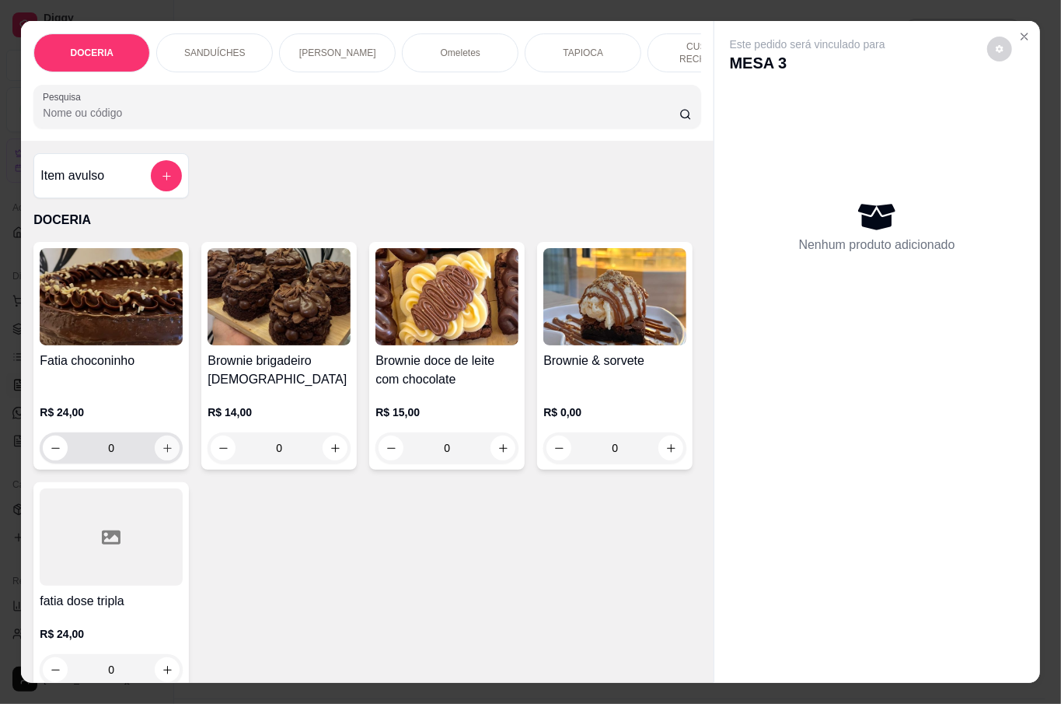
click at [162, 446] on icon "increase-product-quantity" at bounding box center [168, 448] width 12 height 12
type input "1"
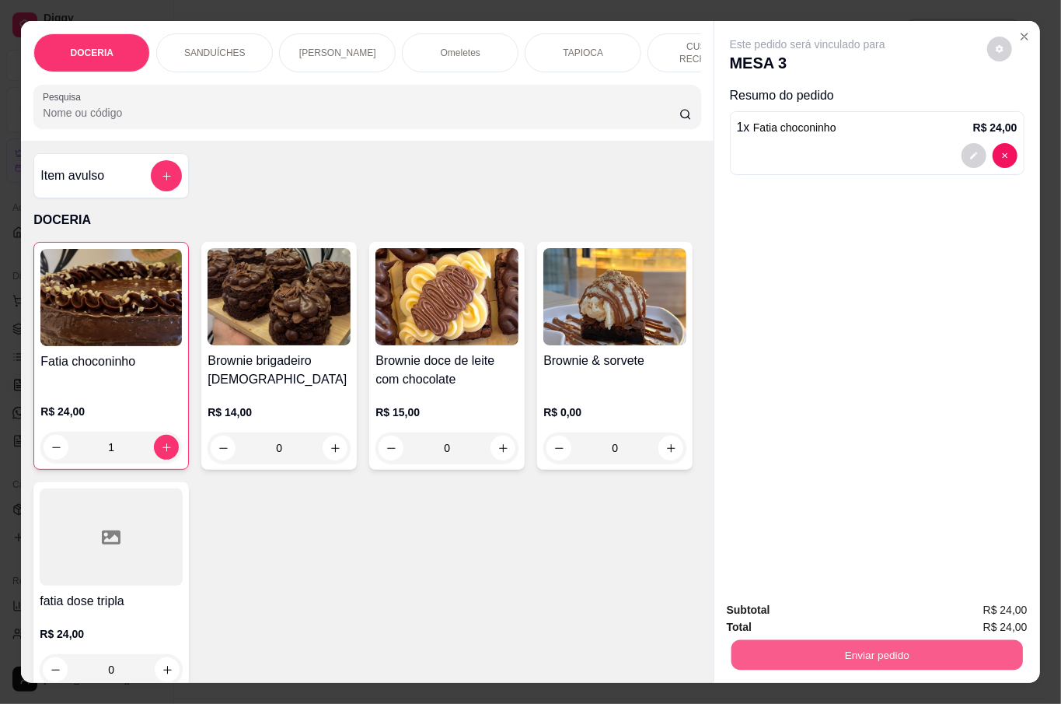
click at [872, 645] on button "Enviar pedido" at bounding box center [877, 654] width 292 height 30
click at [812, 596] on button "Não registrar e enviar pedido" at bounding box center [824, 609] width 162 height 30
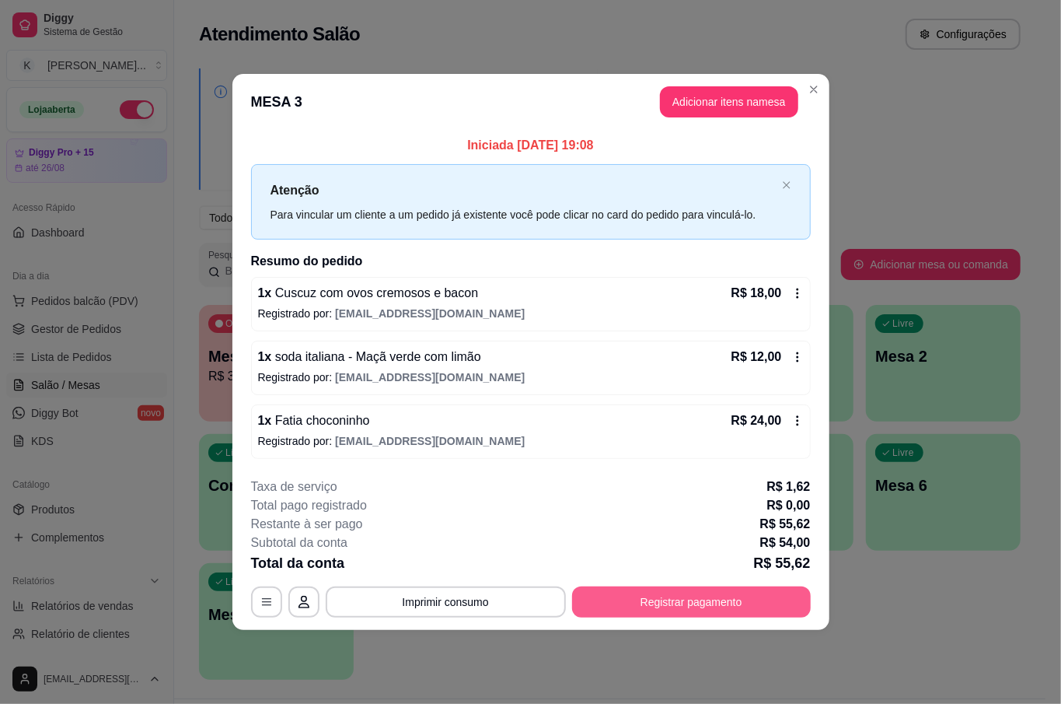
click at [697, 596] on button "Registrar pagamento" at bounding box center [691, 601] width 239 height 31
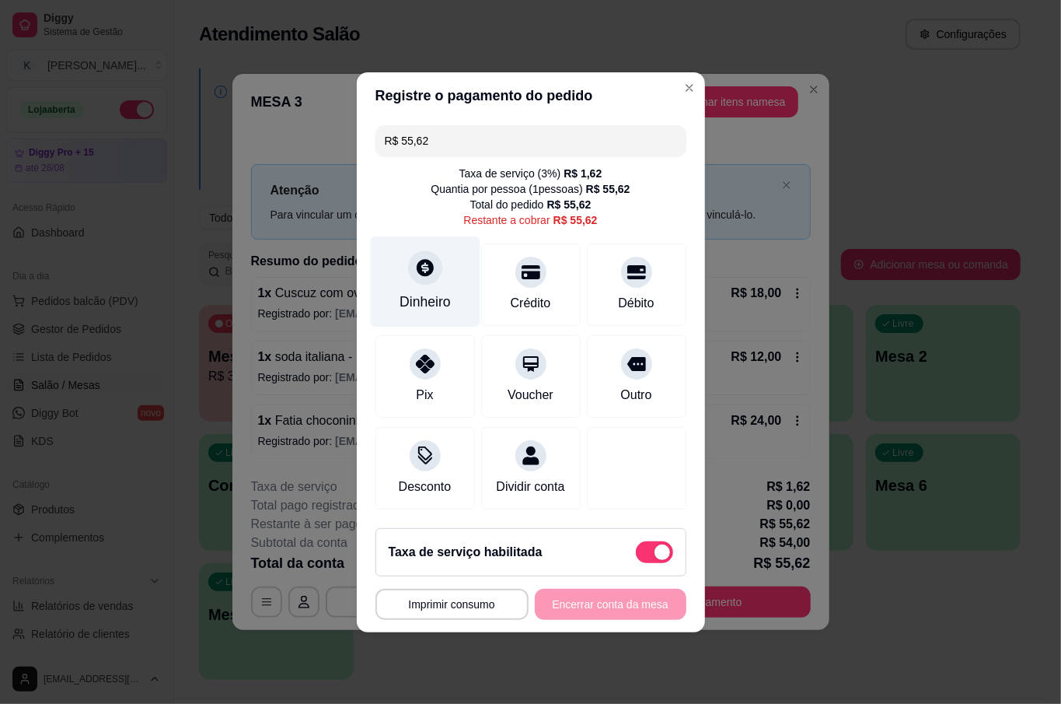
click at [430, 294] on div "Dinheiro" at bounding box center [425, 302] width 51 height 20
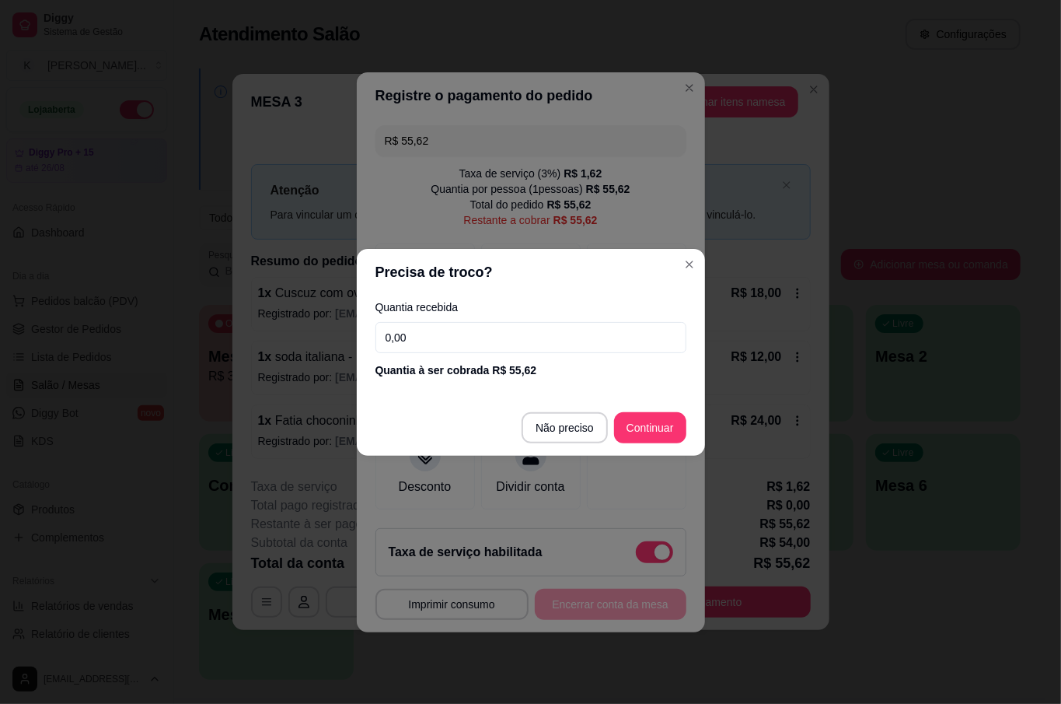
click at [490, 330] on input "0,00" at bounding box center [531, 337] width 311 height 31
type input "51,00"
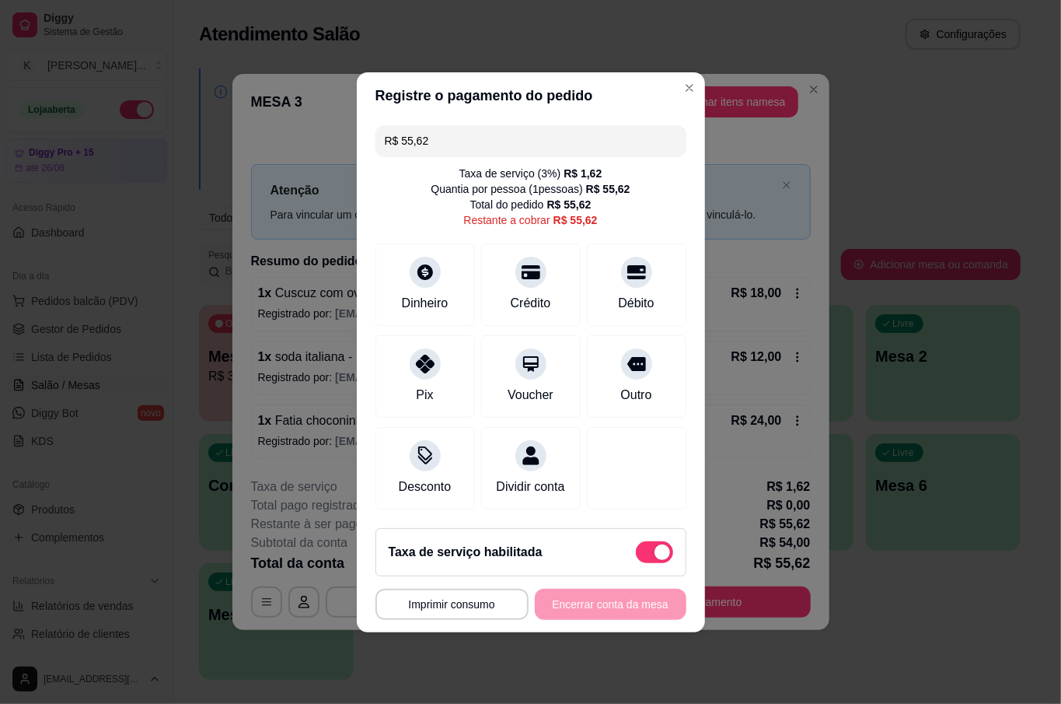
click at [480, 125] on input "R$ 55,62" at bounding box center [531, 140] width 292 height 31
click at [445, 278] on div "Dinheiro" at bounding box center [425, 281] width 110 height 91
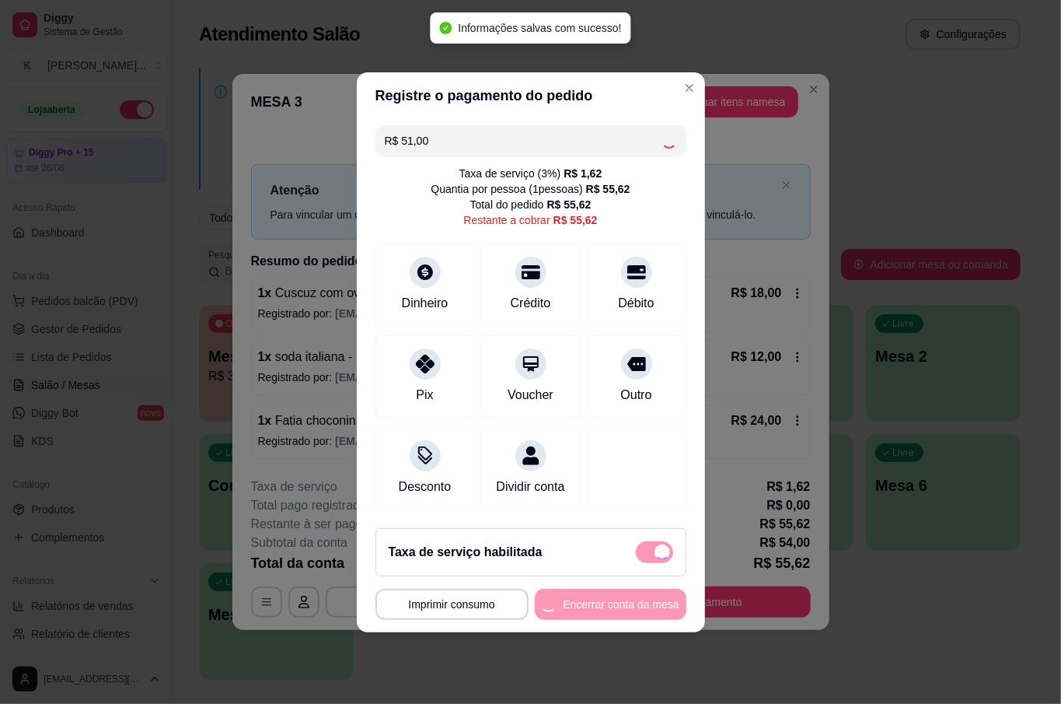
type input "R$ 4,62"
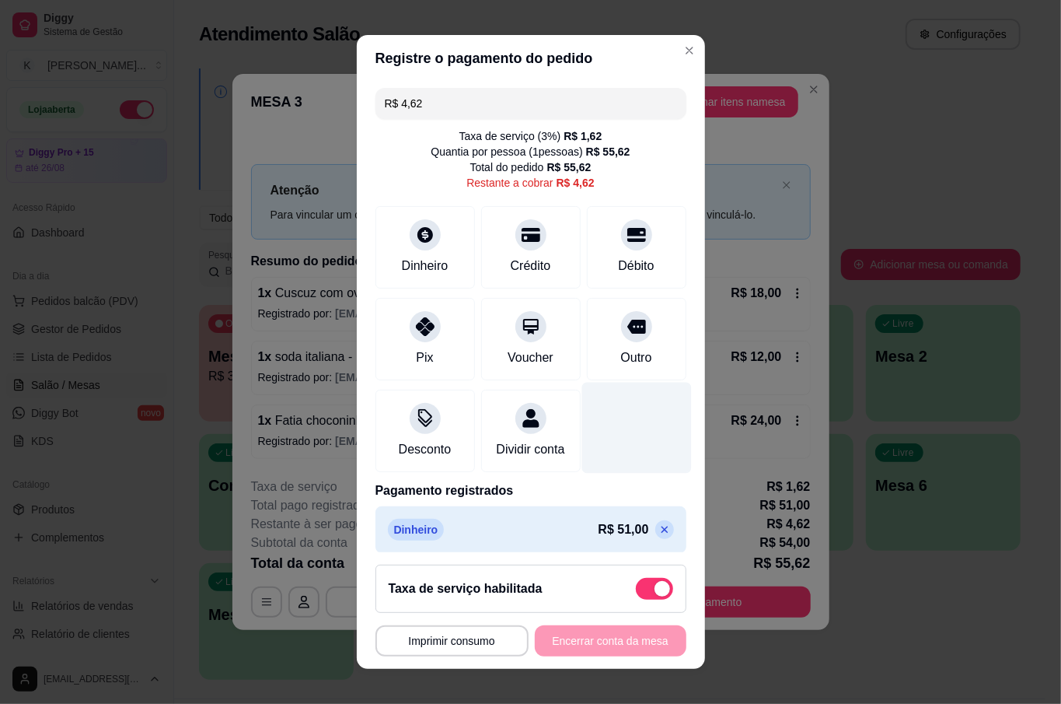
scroll to position [28, 0]
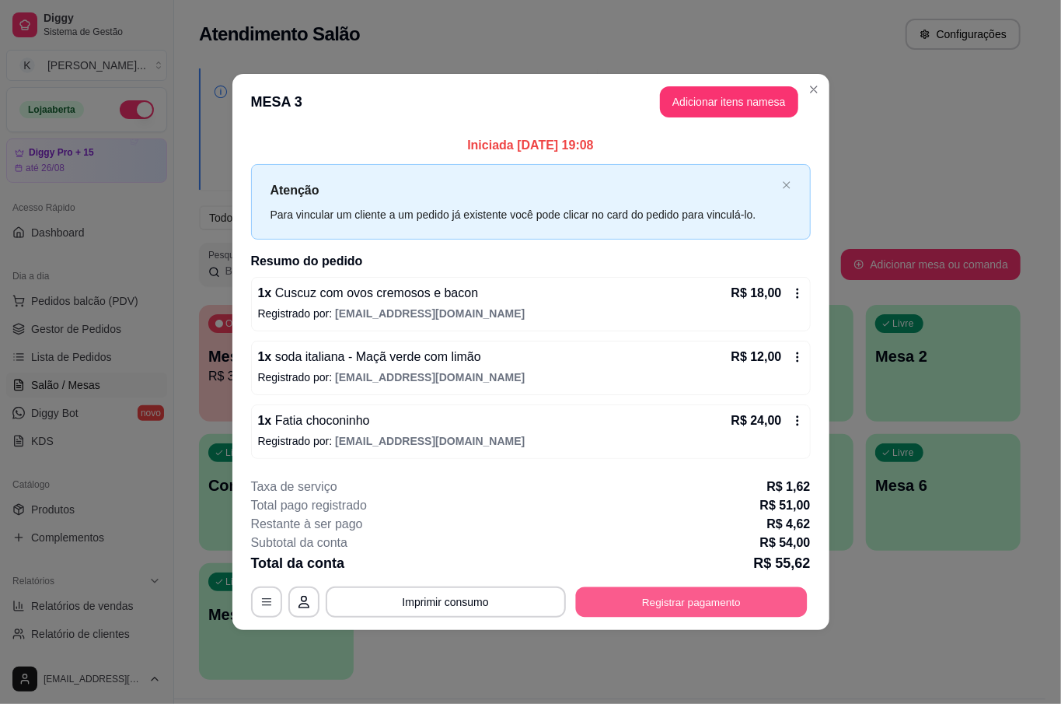
click at [739, 592] on button "Registrar pagamento" at bounding box center [691, 602] width 232 height 30
click at [669, 604] on button "Registrar pagamento" at bounding box center [691, 602] width 232 height 30
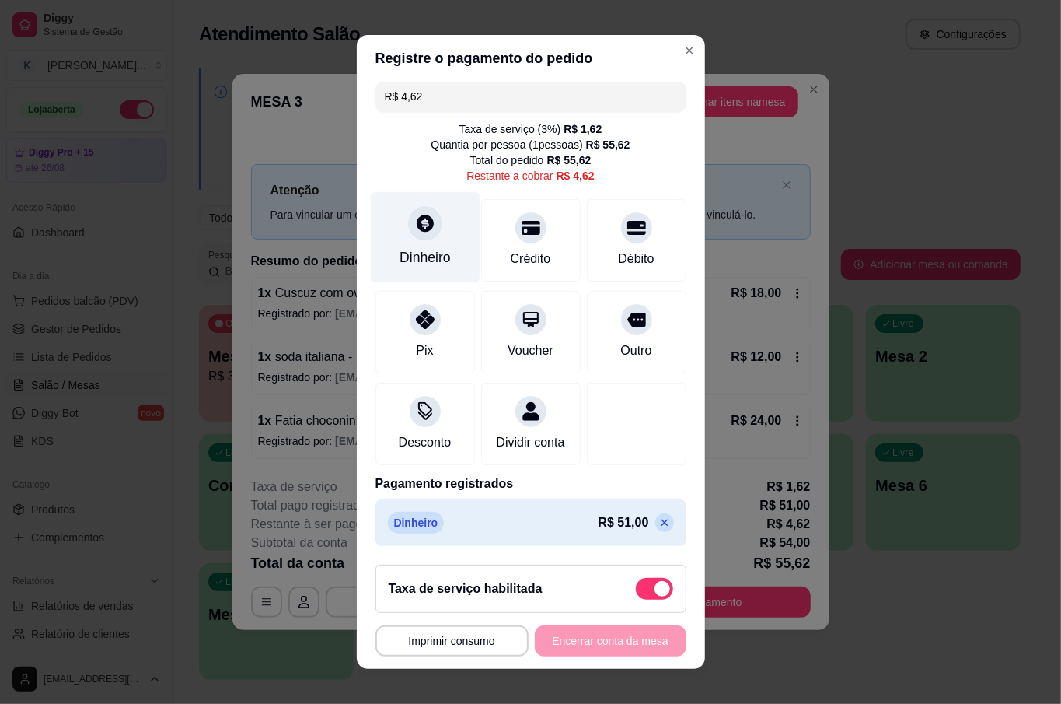
scroll to position [0, 0]
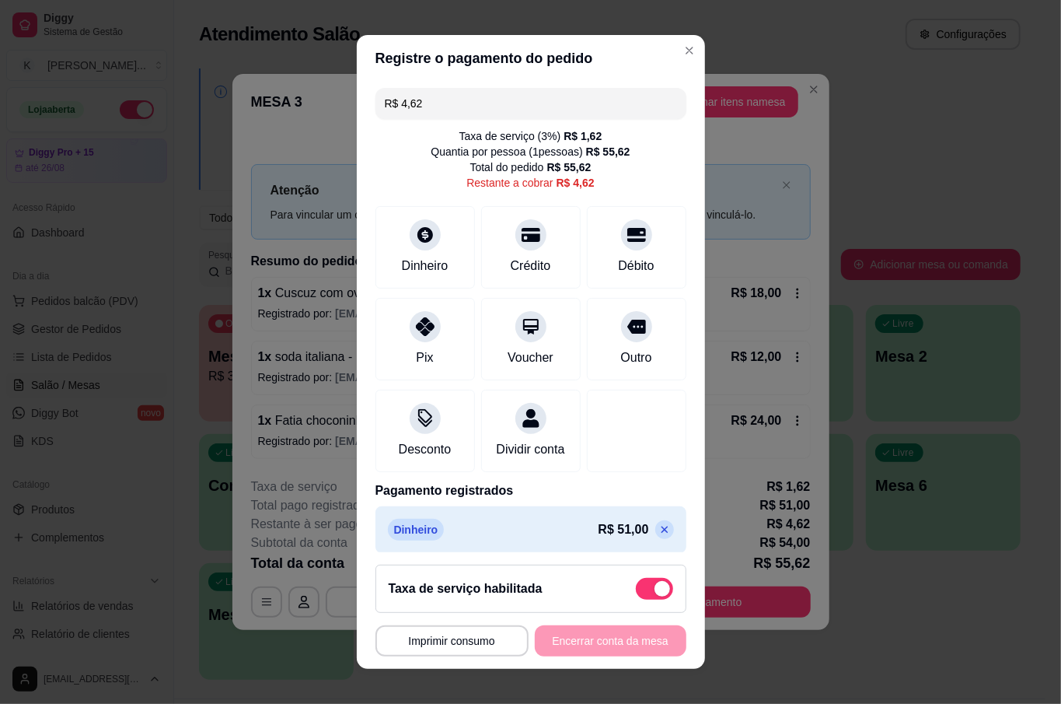
click at [443, 103] on input "R$ 4,62" at bounding box center [531, 103] width 292 height 31
click at [659, 536] on icon at bounding box center [665, 529] width 12 height 12
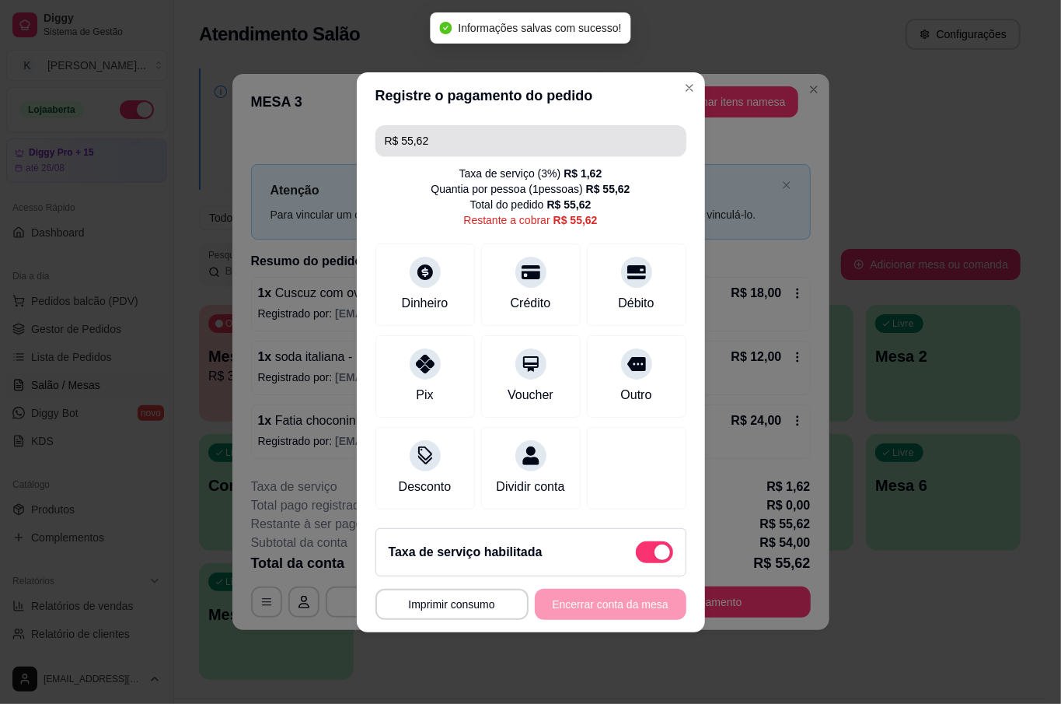
click at [446, 138] on input "R$ 55,62" at bounding box center [531, 140] width 292 height 31
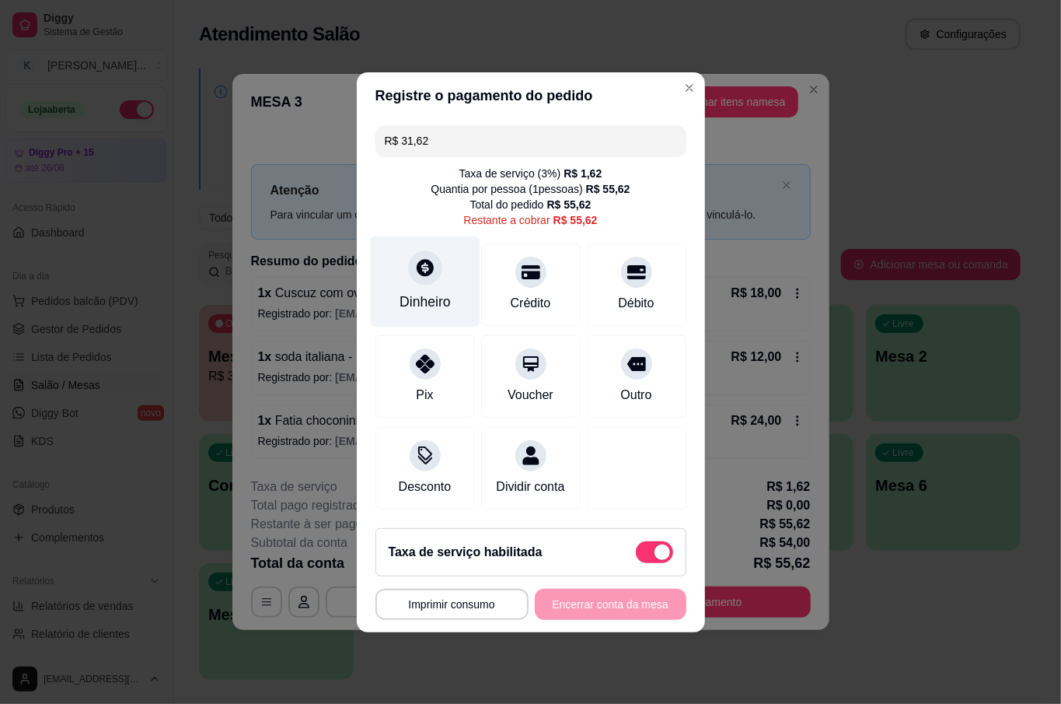
type input "R$ 31,62"
click at [440, 268] on div "Dinheiro" at bounding box center [425, 281] width 110 height 91
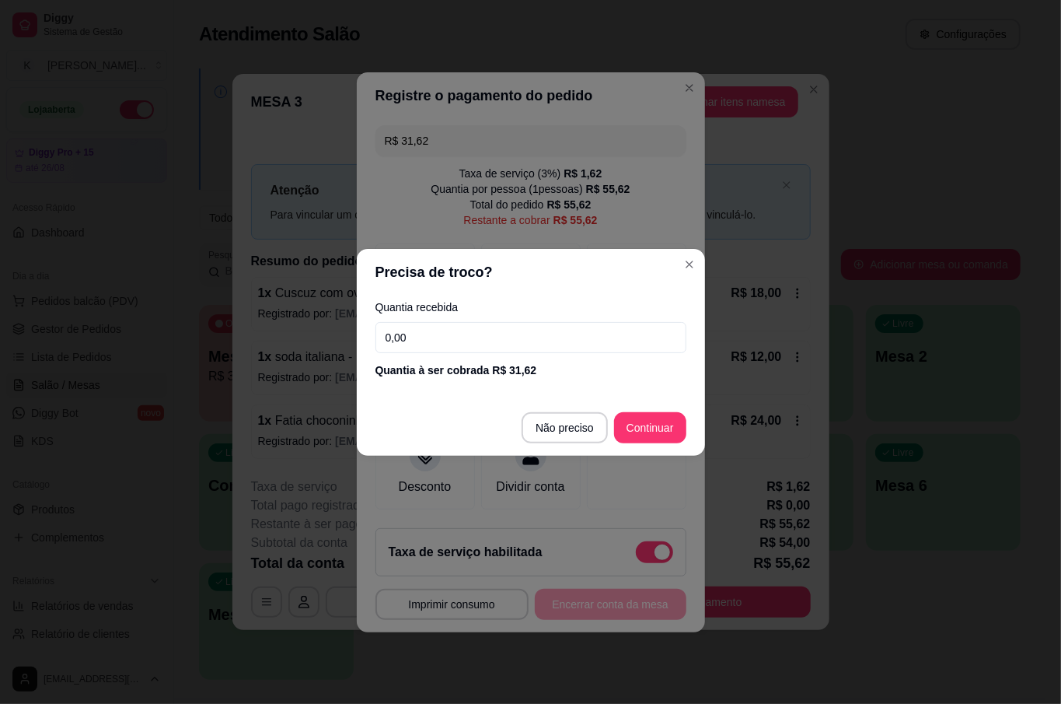
click at [508, 334] on input "0,00" at bounding box center [531, 337] width 311 height 31
type input "50,00"
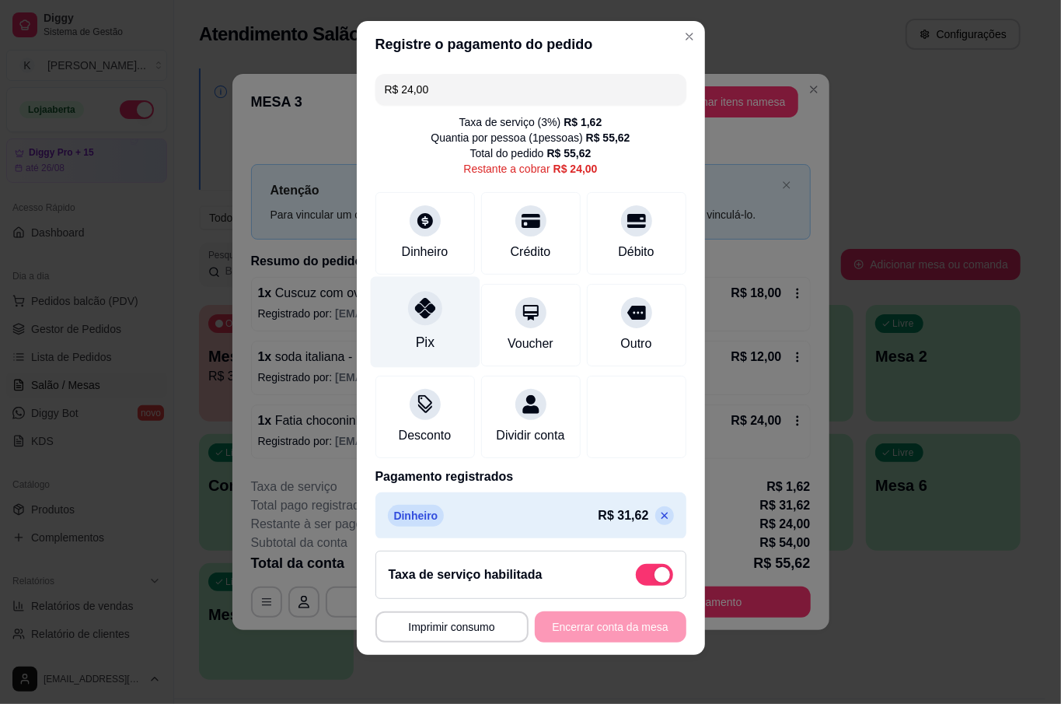
scroll to position [28, 0]
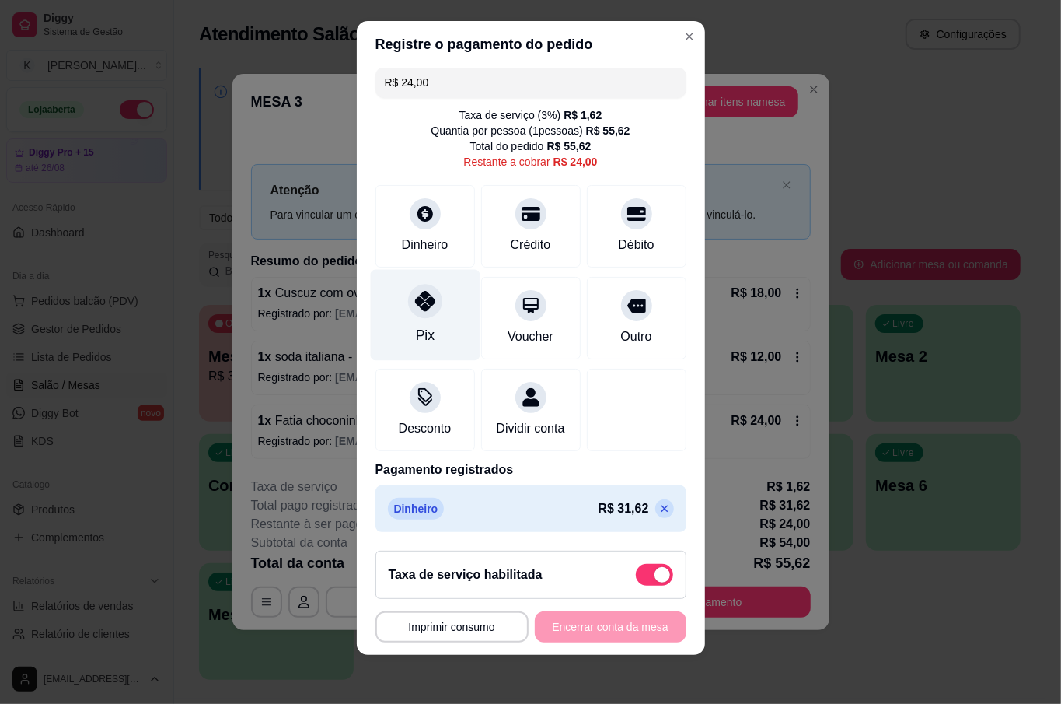
click at [427, 308] on div "Pix" at bounding box center [425, 315] width 110 height 91
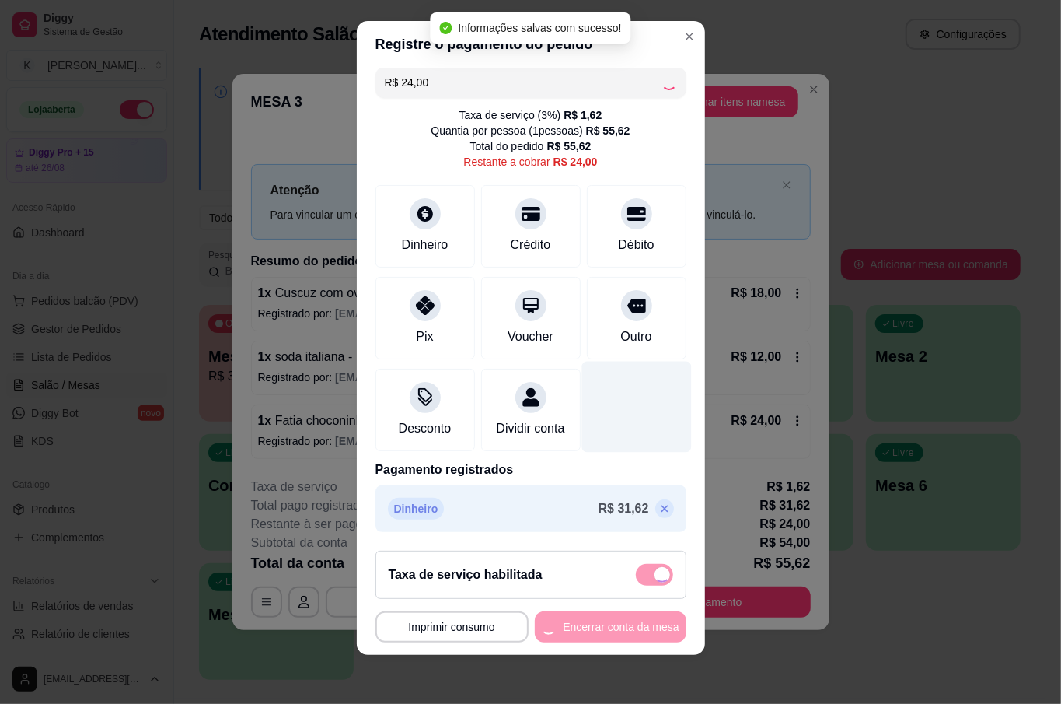
type input "R$ 0,00"
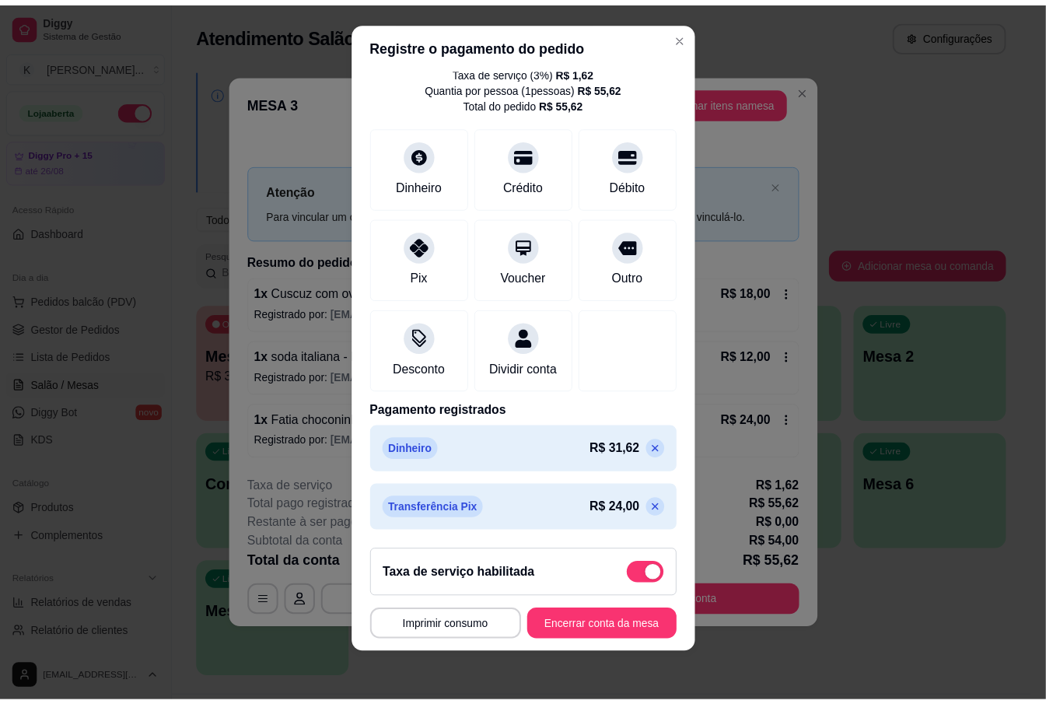
scroll to position [72, 0]
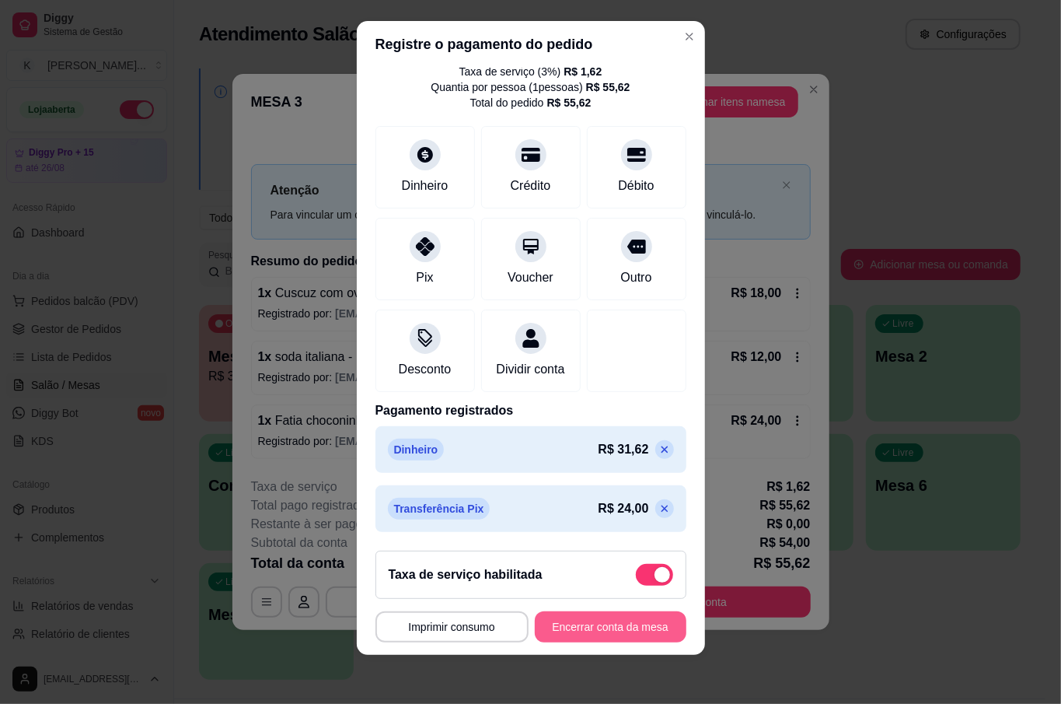
click at [604, 622] on button "Encerrar conta da mesa" at bounding box center [611, 626] width 152 height 31
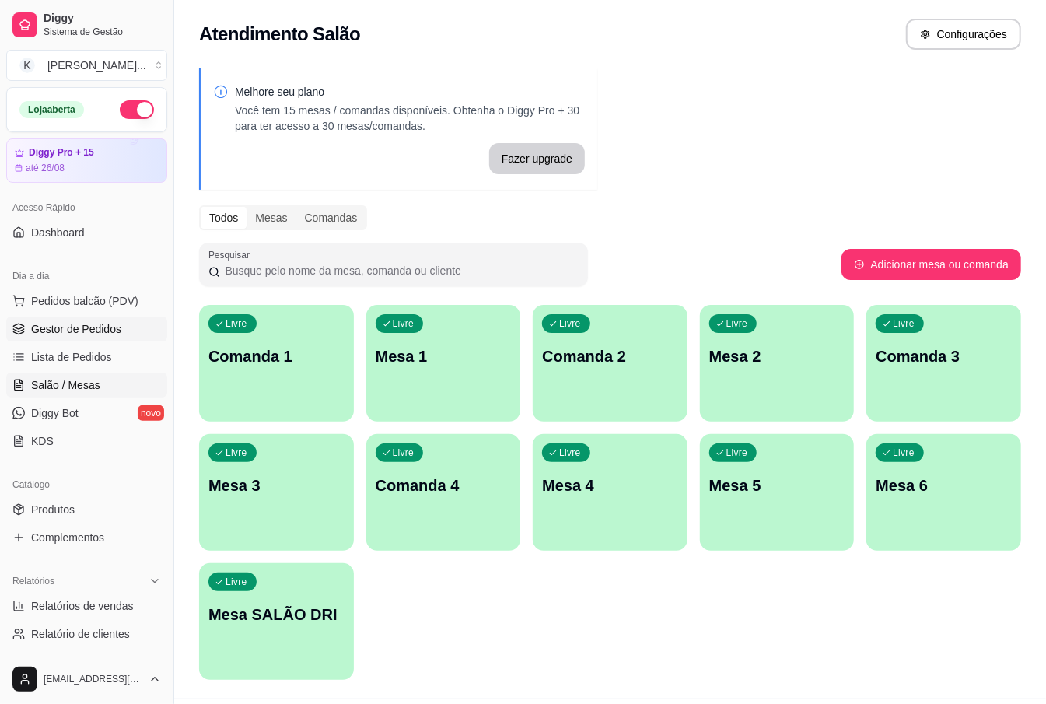
click at [95, 324] on span "Gestor de Pedidos" at bounding box center [76, 329] width 90 height 16
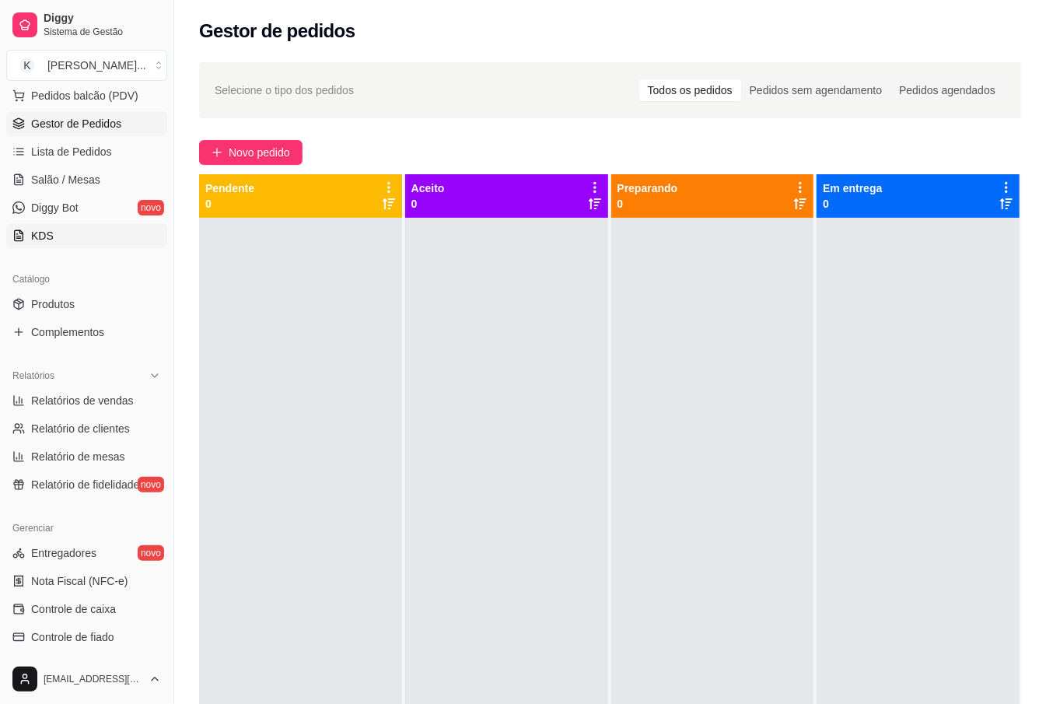
scroll to position [207, 0]
